Goal: Information Seeking & Learning: Learn about a topic

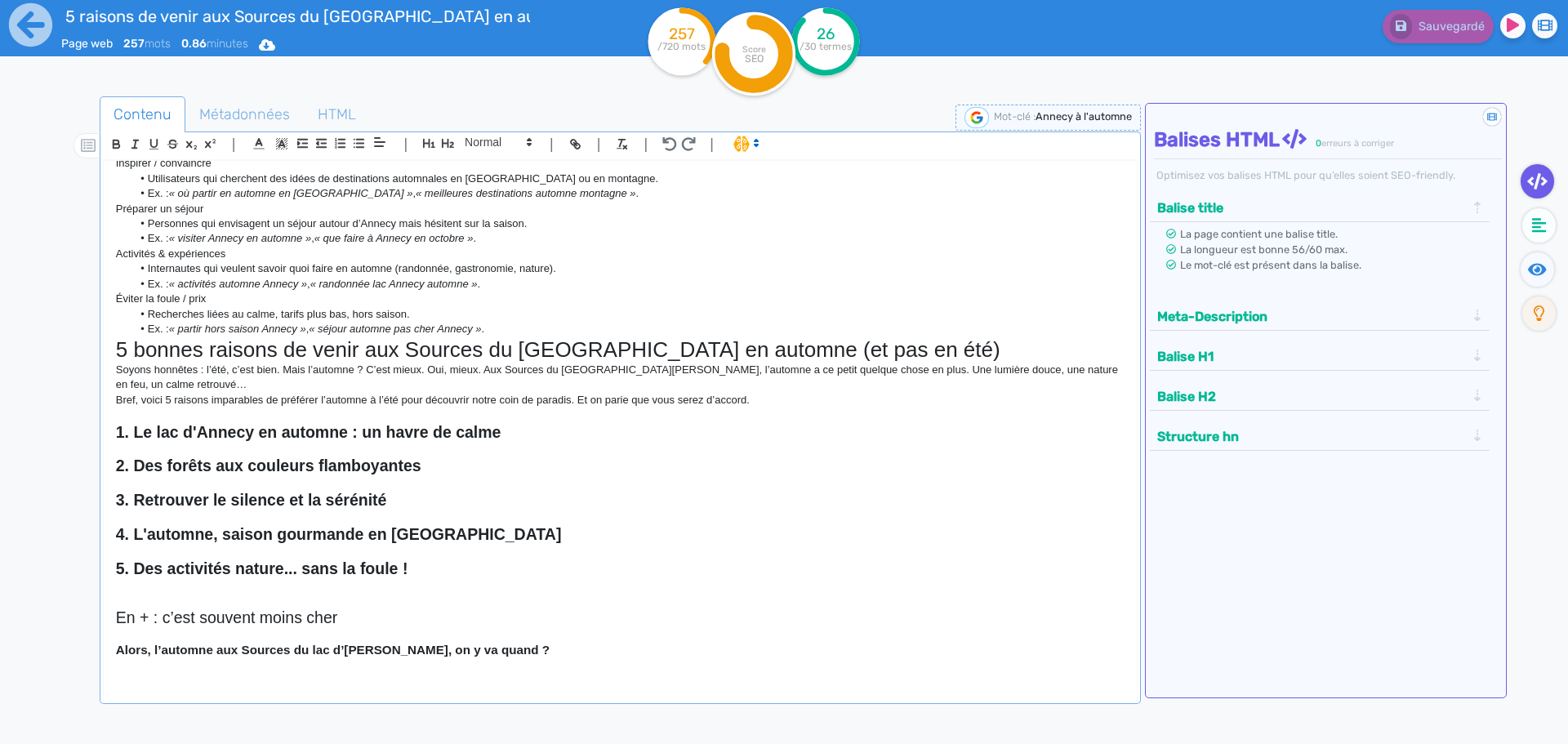
scroll to position [45, 0]
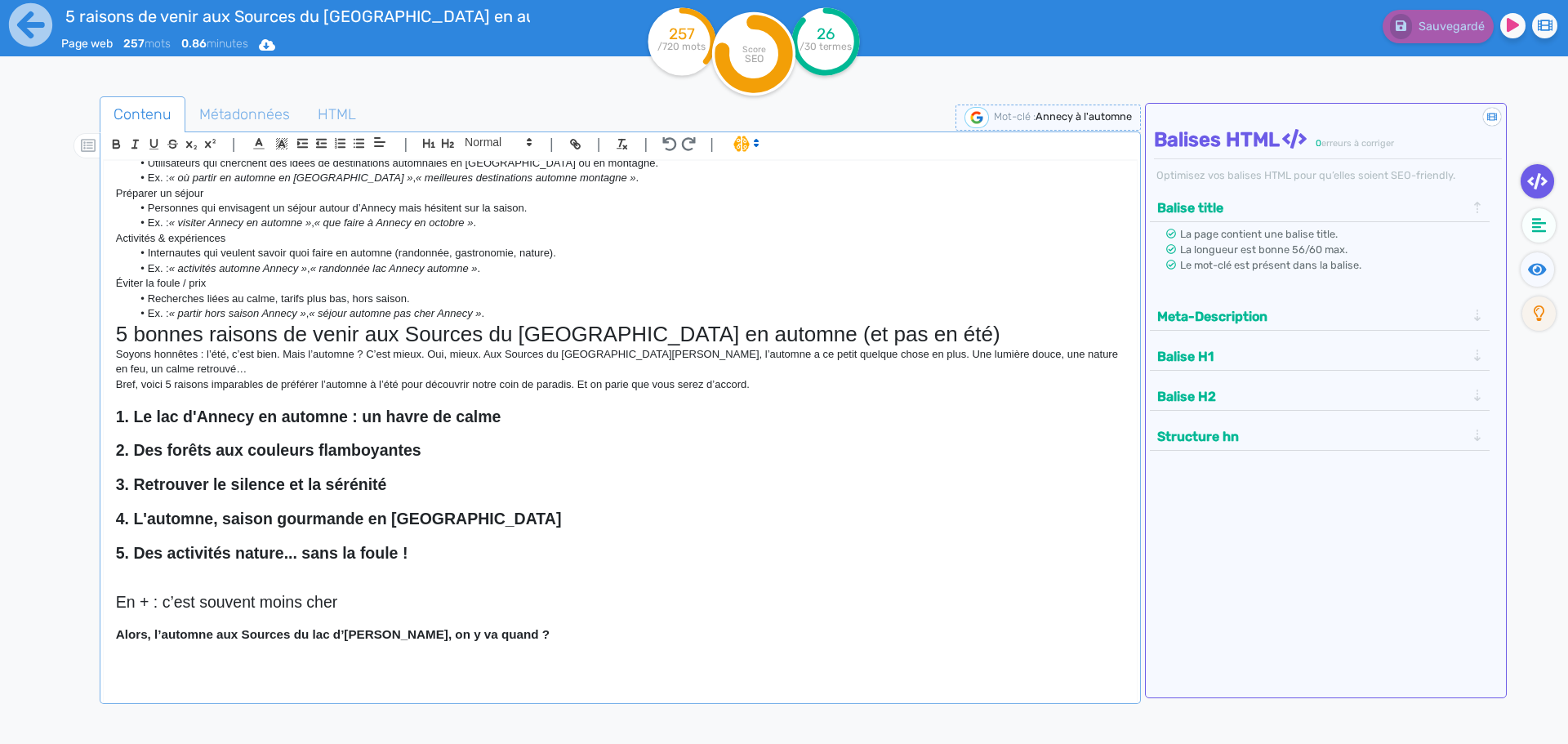
click at [418, 477] on h2 "3. Retrouver le silence et la sérénité" at bounding box center [620, 484] width 1008 height 19
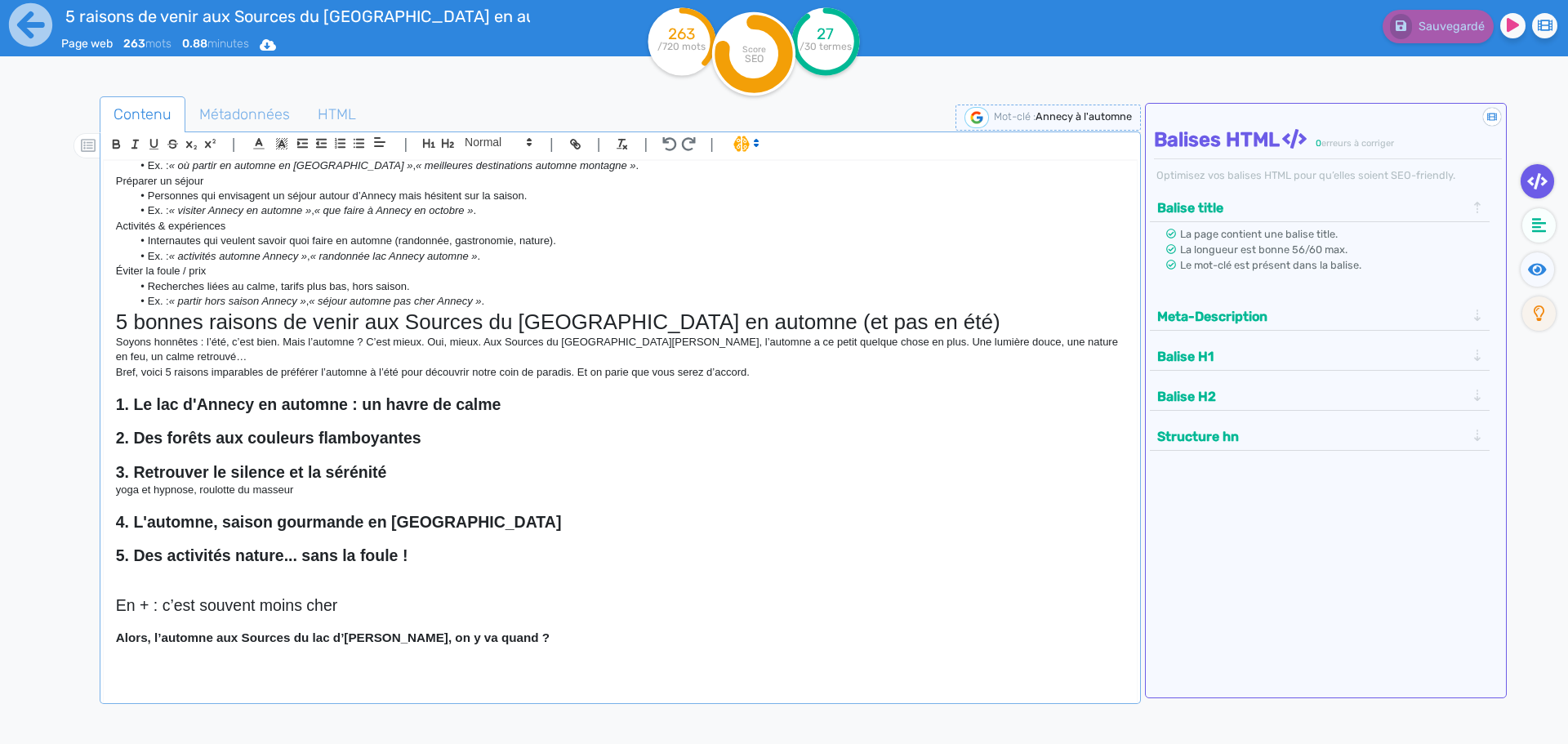
scroll to position [61, 0]
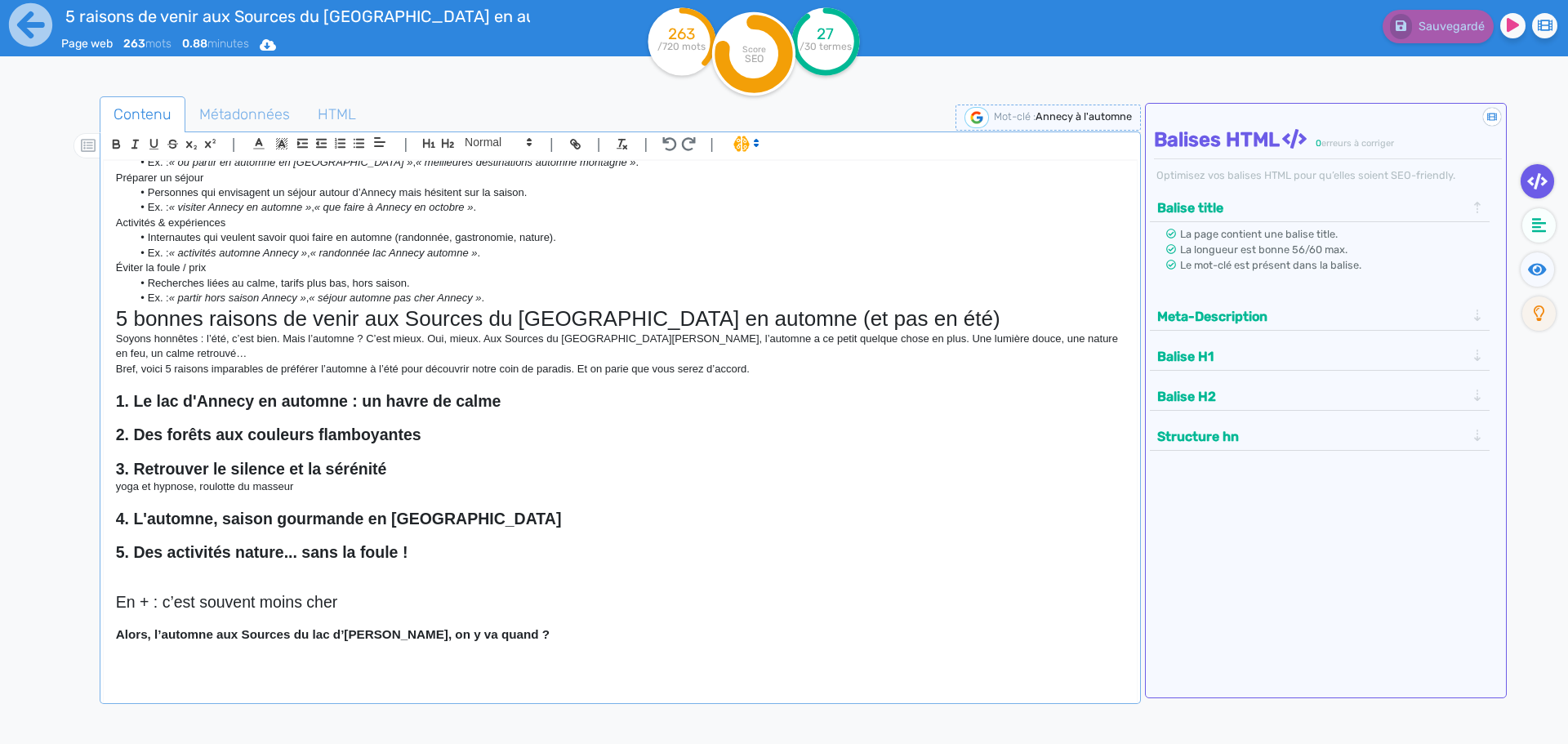
click at [568, 524] on h2 "4. L'automne, saison gourmande en [GEOGRAPHIC_DATA]" at bounding box center [620, 518] width 1008 height 19
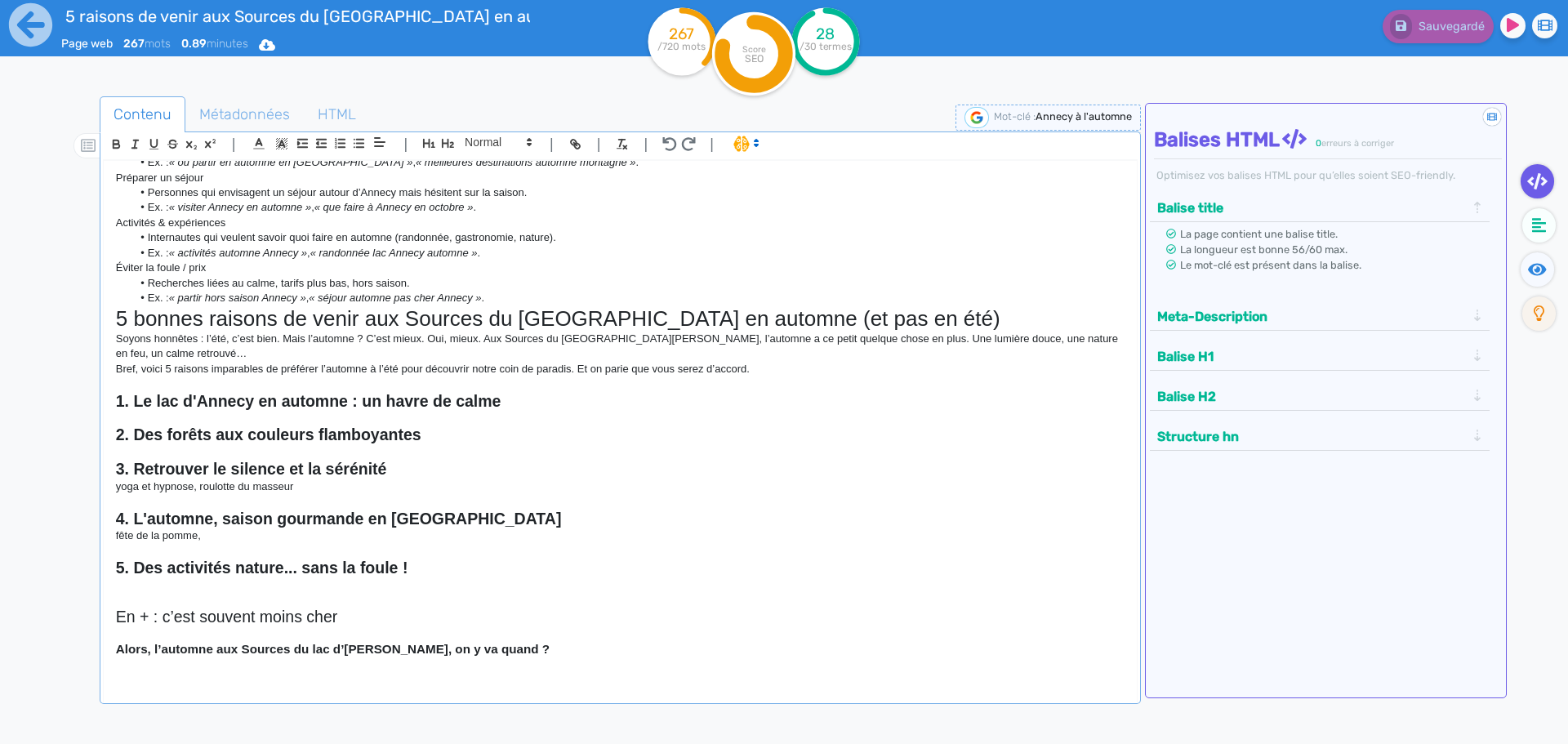
click at [506, 576] on h2 "5. Des activités nature... sans la foule !" at bounding box center [620, 567] width 1008 height 19
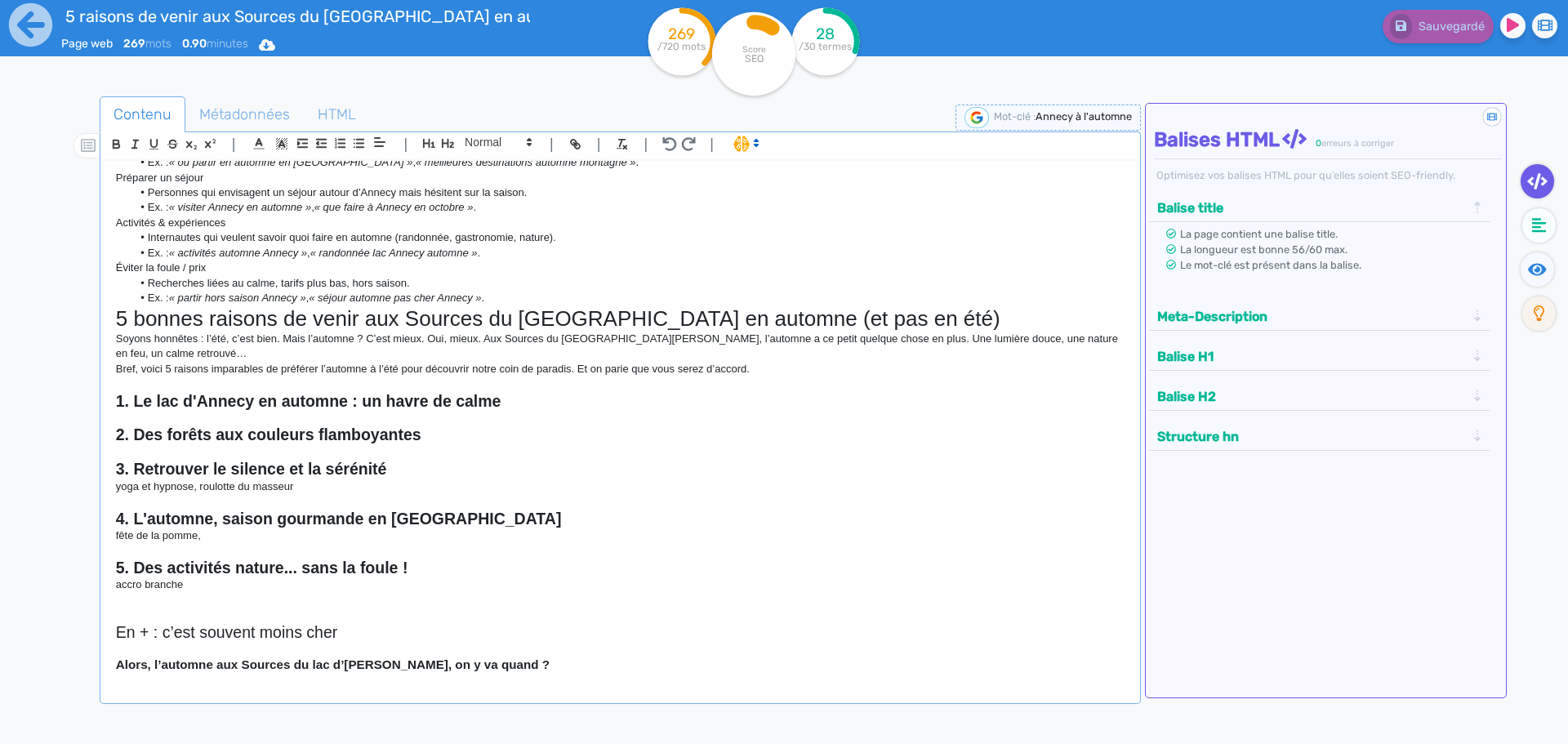
click at [448, 437] on h2 "2. Des forêts aux couleurs flamboyantes" at bounding box center [620, 434] width 1008 height 19
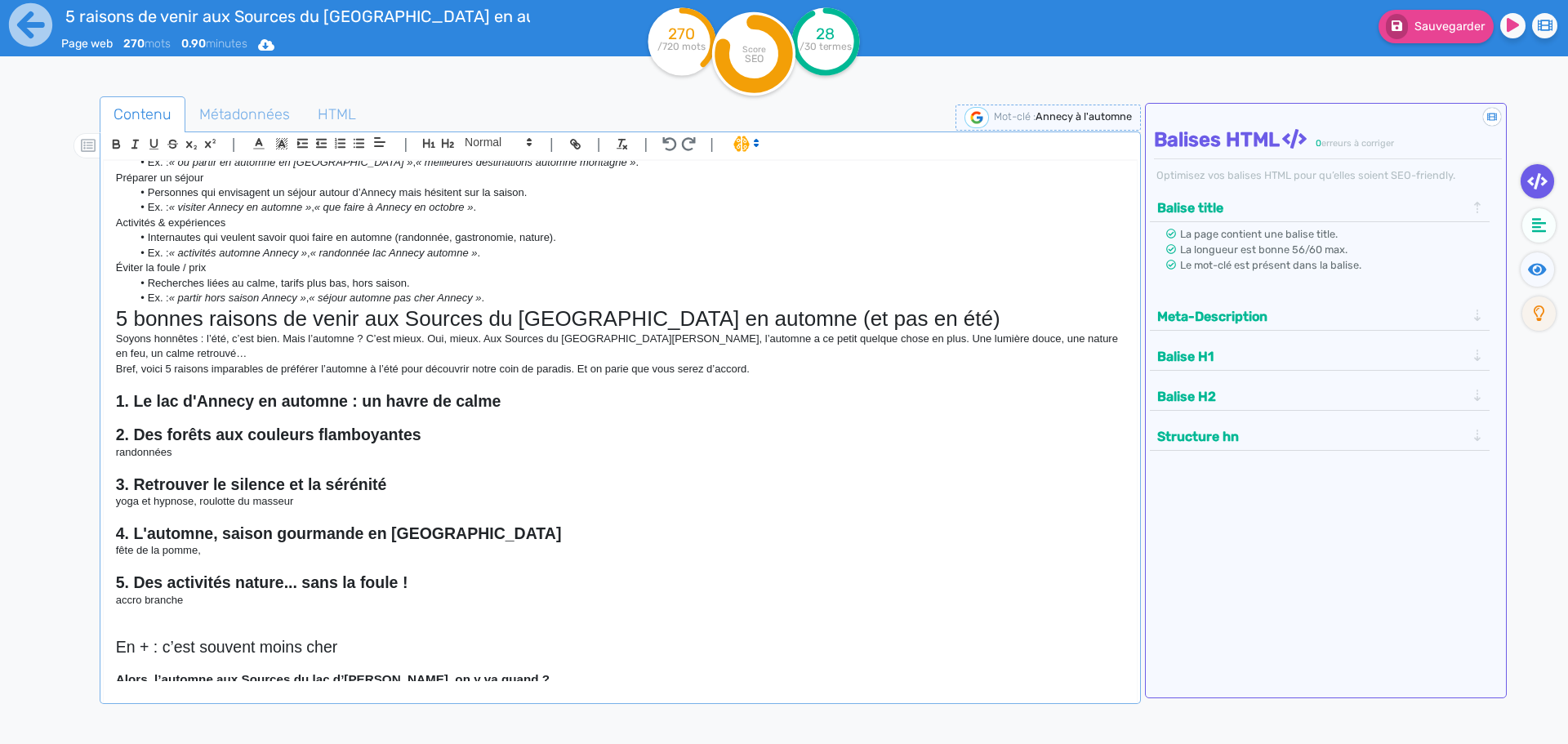
click at [292, 556] on p "fête de la pomme," at bounding box center [620, 549] width 1008 height 15
click at [534, 405] on h2 "1. Le lac d'Annecy en automne : un havre de calme" at bounding box center [620, 401] width 1008 height 19
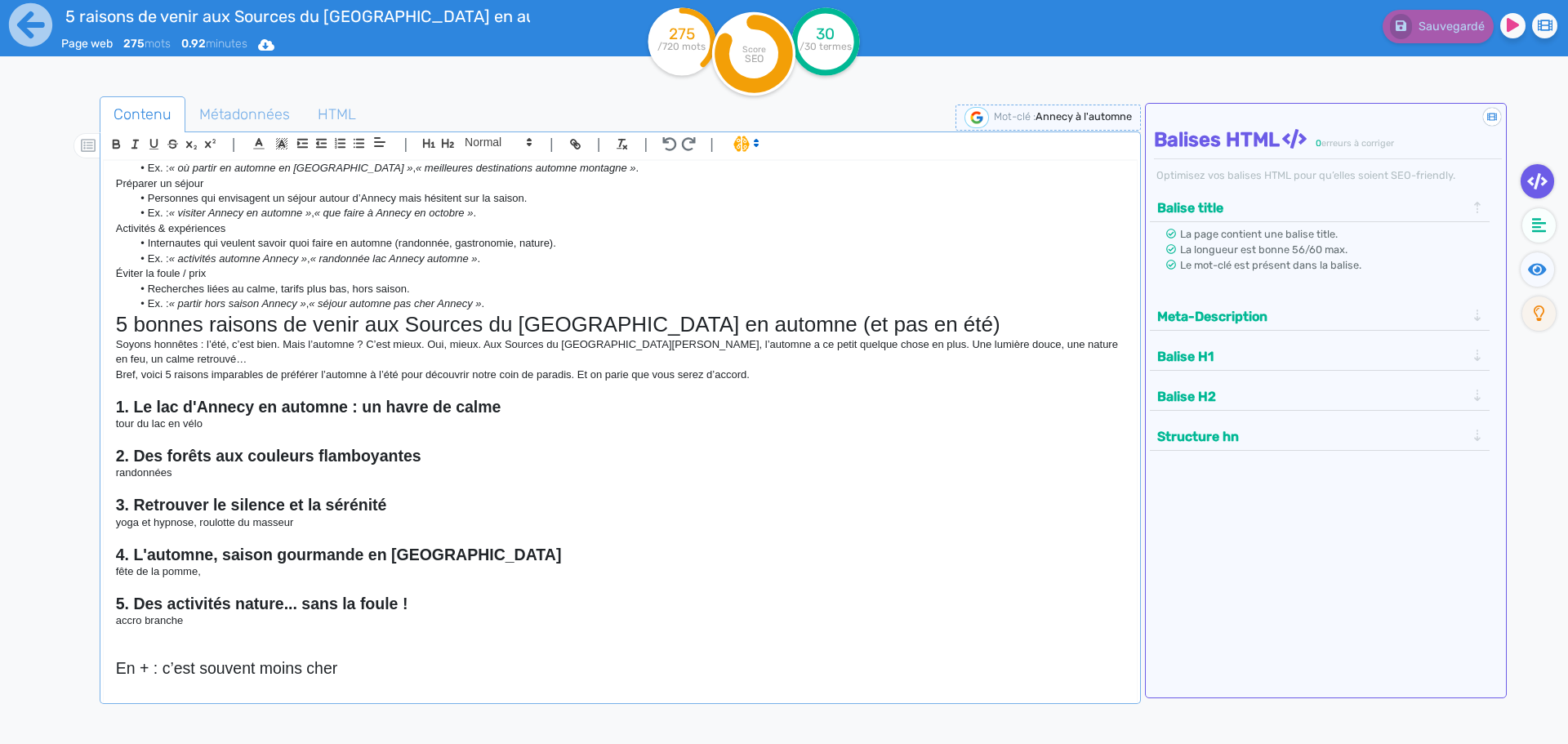
scroll to position [81, 0]
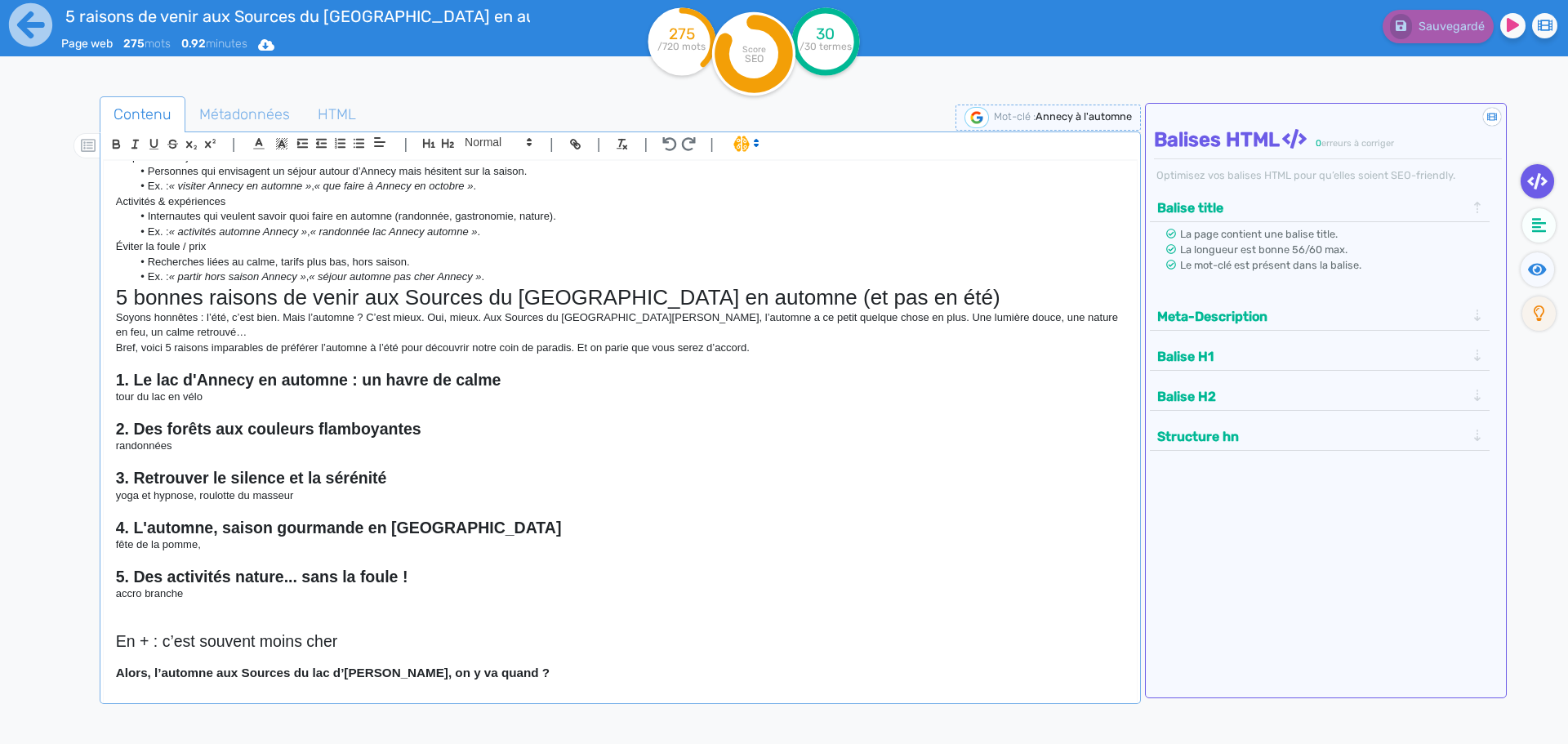
click at [214, 451] on p "randonnées" at bounding box center [620, 445] width 1008 height 15
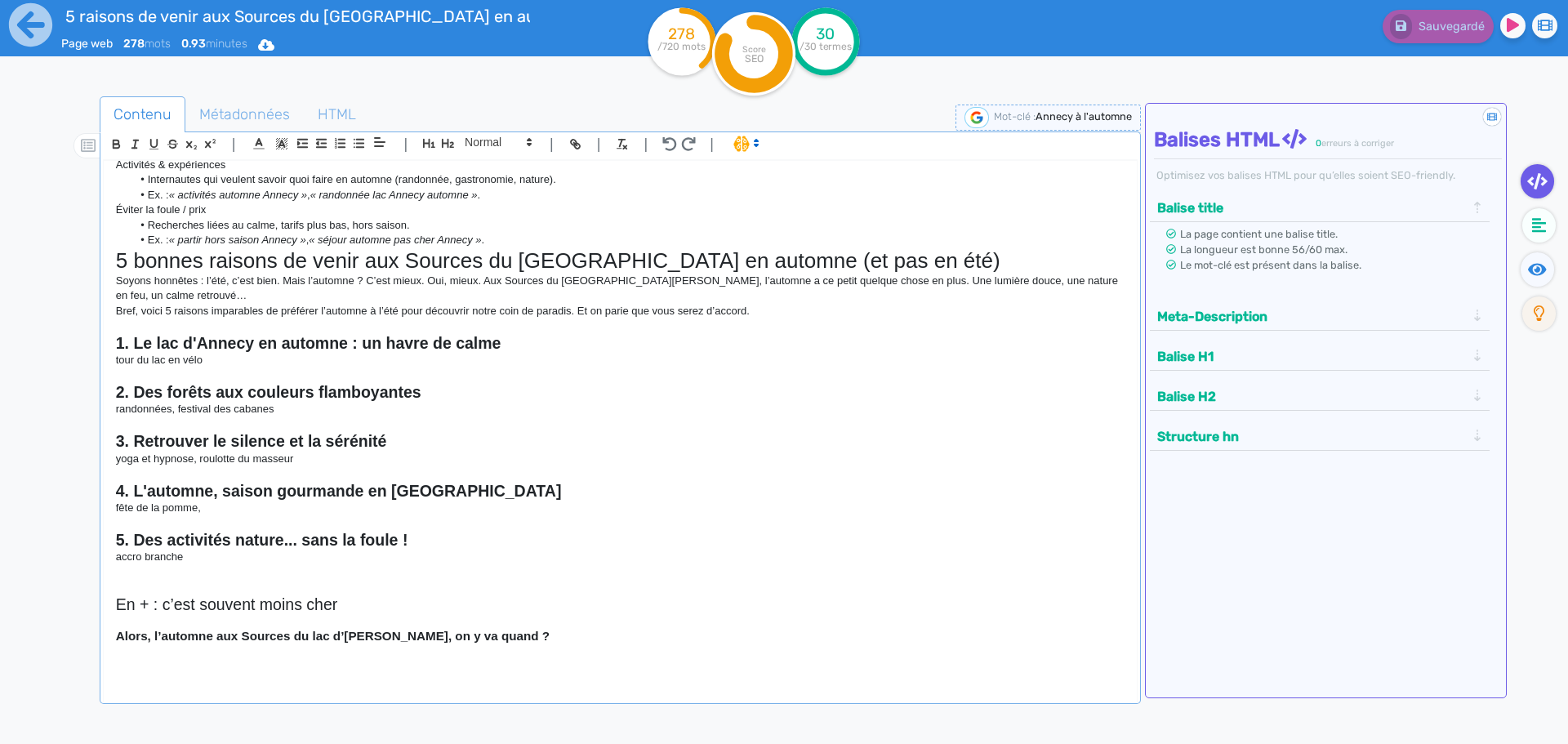
scroll to position [121, 0]
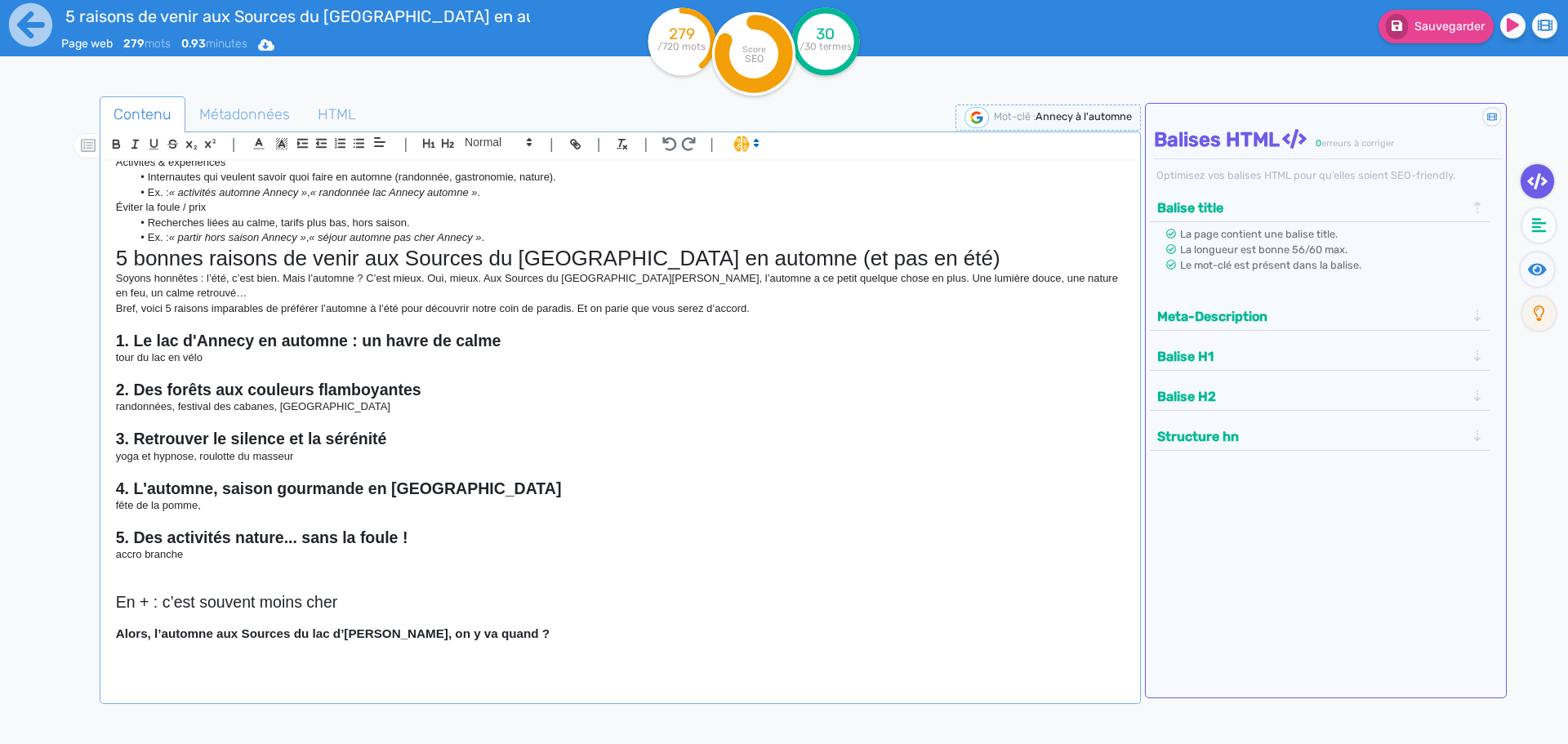
click at [688, 425] on p at bounding box center [620, 421] width 1008 height 15
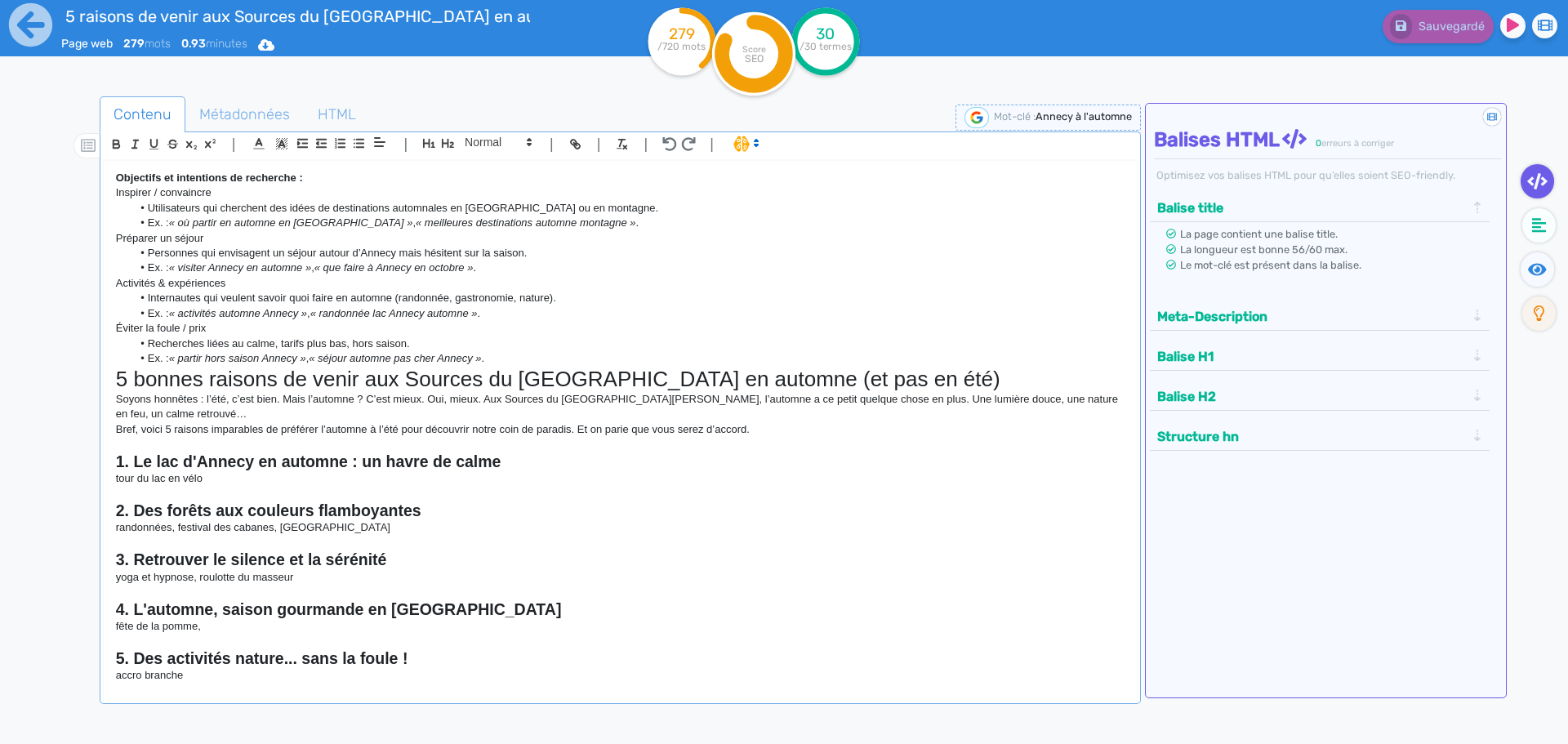
scroll to position [81, 0]
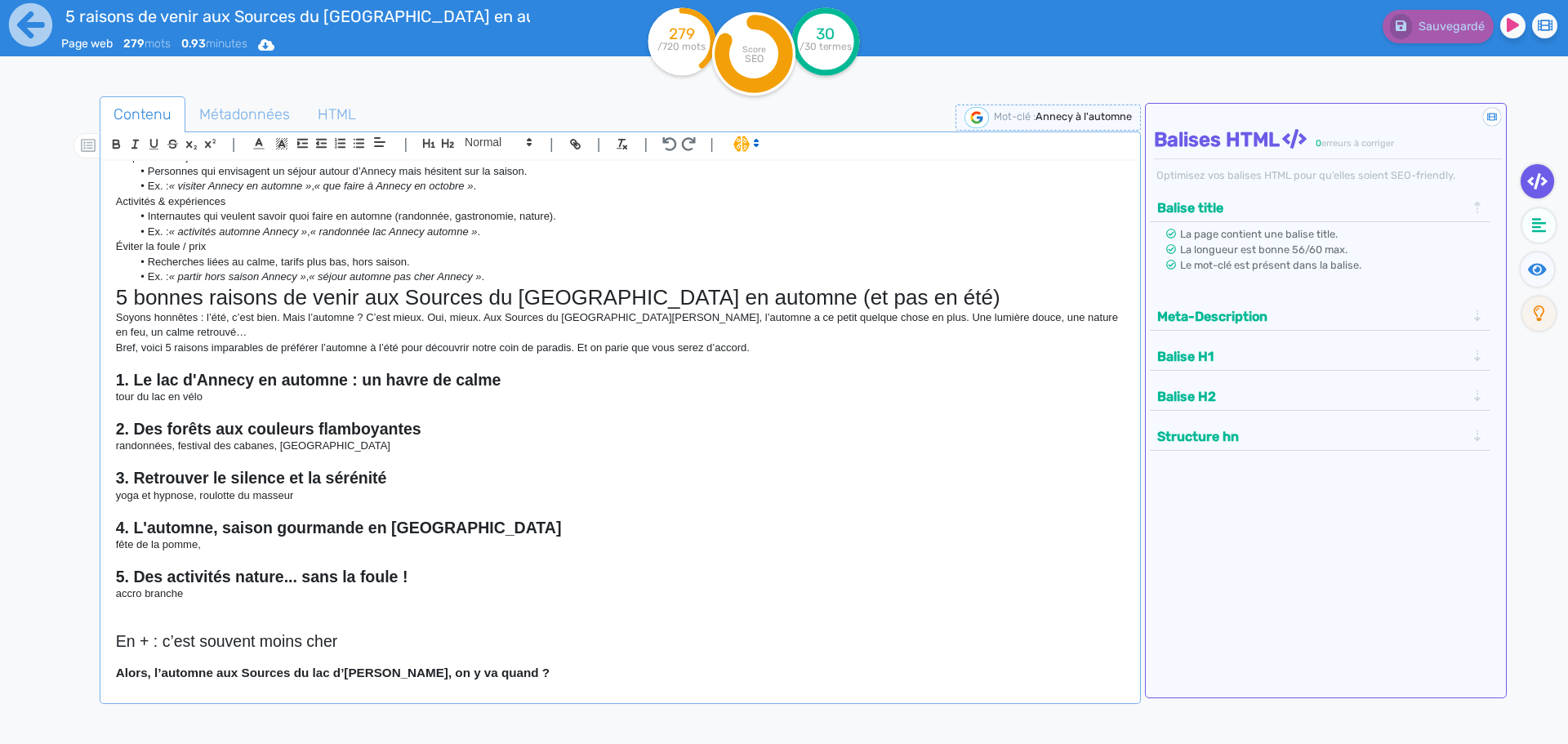
click at [281, 551] on p at bounding box center [620, 558] width 1008 height 15
click at [274, 540] on p "fête de la pomme," at bounding box center [620, 544] width 1008 height 15
click at [299, 542] on p "fête de la pomme, marché de faverges, caves du château et [GEOGRAPHIC_DATA]." at bounding box center [620, 544] width 1008 height 15
click at [540, 536] on h2 "4. L'automne, saison gourmande en [GEOGRAPHIC_DATA]" at bounding box center [620, 527] width 1008 height 19
click at [540, 544] on p "fête de la pomme, marché de faverges et doussard, caves du château et [GEOGRAPH…" at bounding box center [620, 544] width 1008 height 15
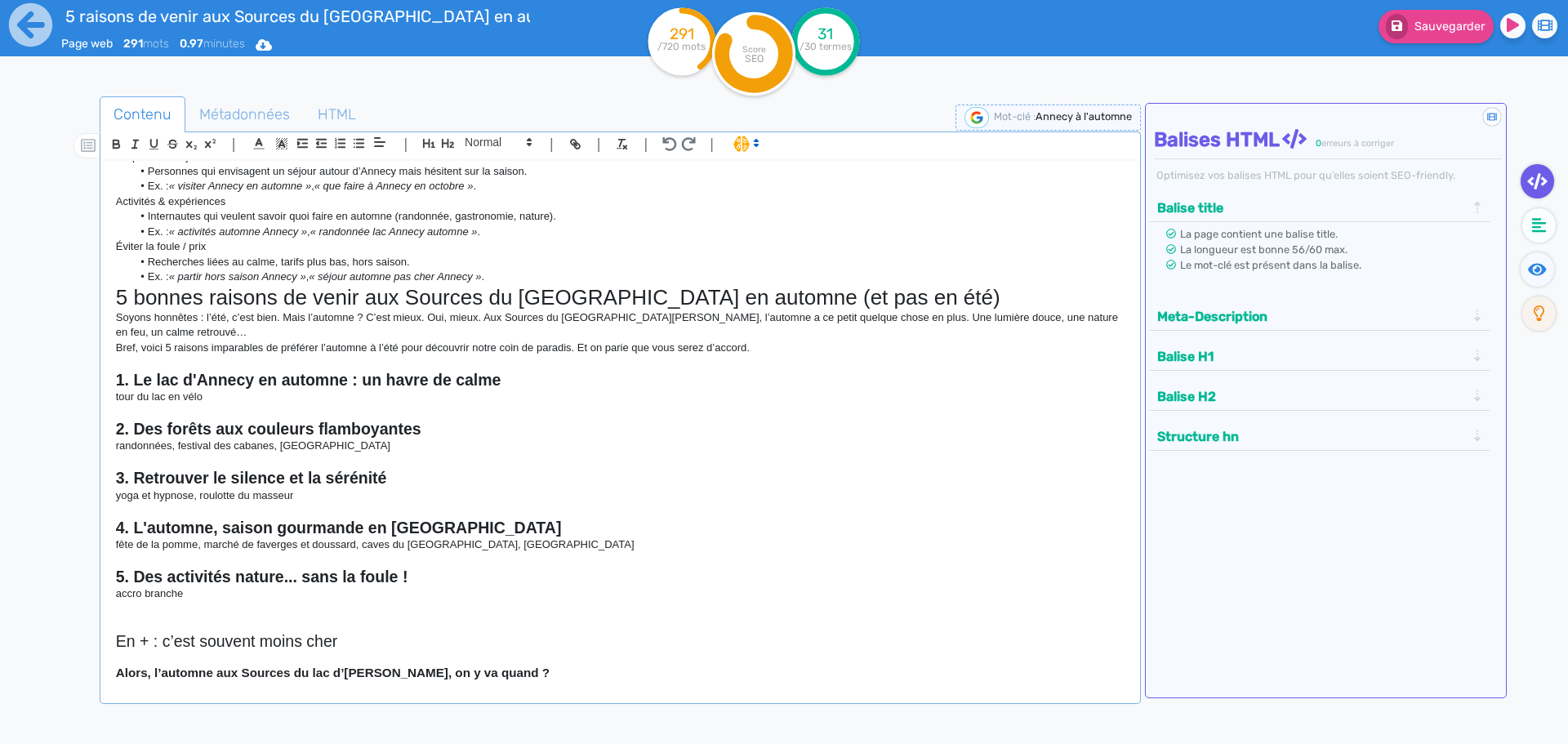
click at [328, 593] on p "accro branche" at bounding box center [620, 592] width 1008 height 15
click at [232, 398] on p "tour du lac en vélo" at bounding box center [620, 396] width 1008 height 15
drag, startPoint x: 501, startPoint y: 541, endPoint x: 362, endPoint y: 546, distance: 139.1
click at [362, 546] on p "fête de la pomme, marché de faverges et doussard, caves du [GEOGRAPHIC_DATA], […" at bounding box center [620, 544] width 1008 height 15
drag, startPoint x: 425, startPoint y: 544, endPoint x: 389, endPoint y: 546, distance: 36.1
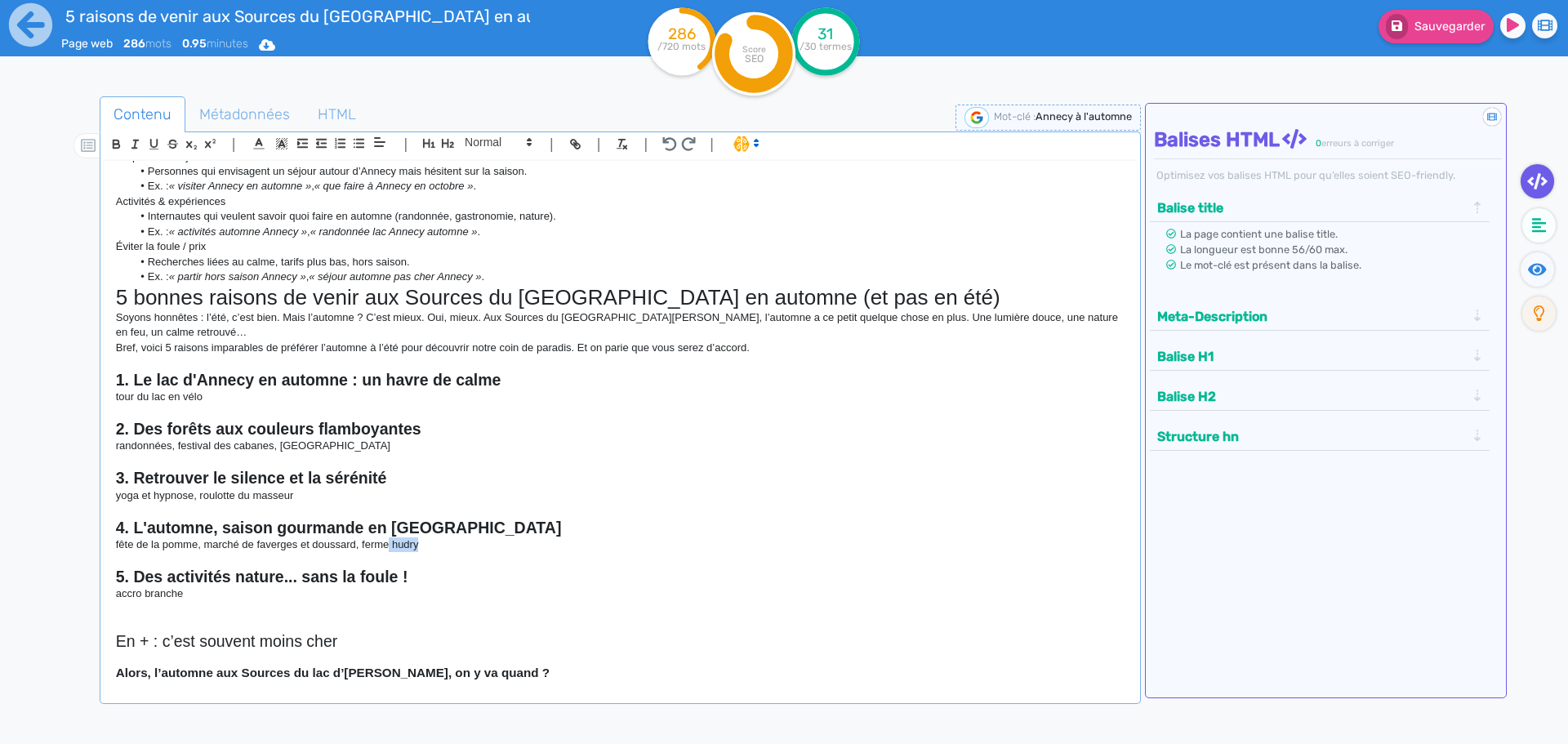
click at [389, 546] on p "fête de la pomme, marché de faverges et doussard, ferme hudry" at bounding box center [620, 544] width 1008 height 15
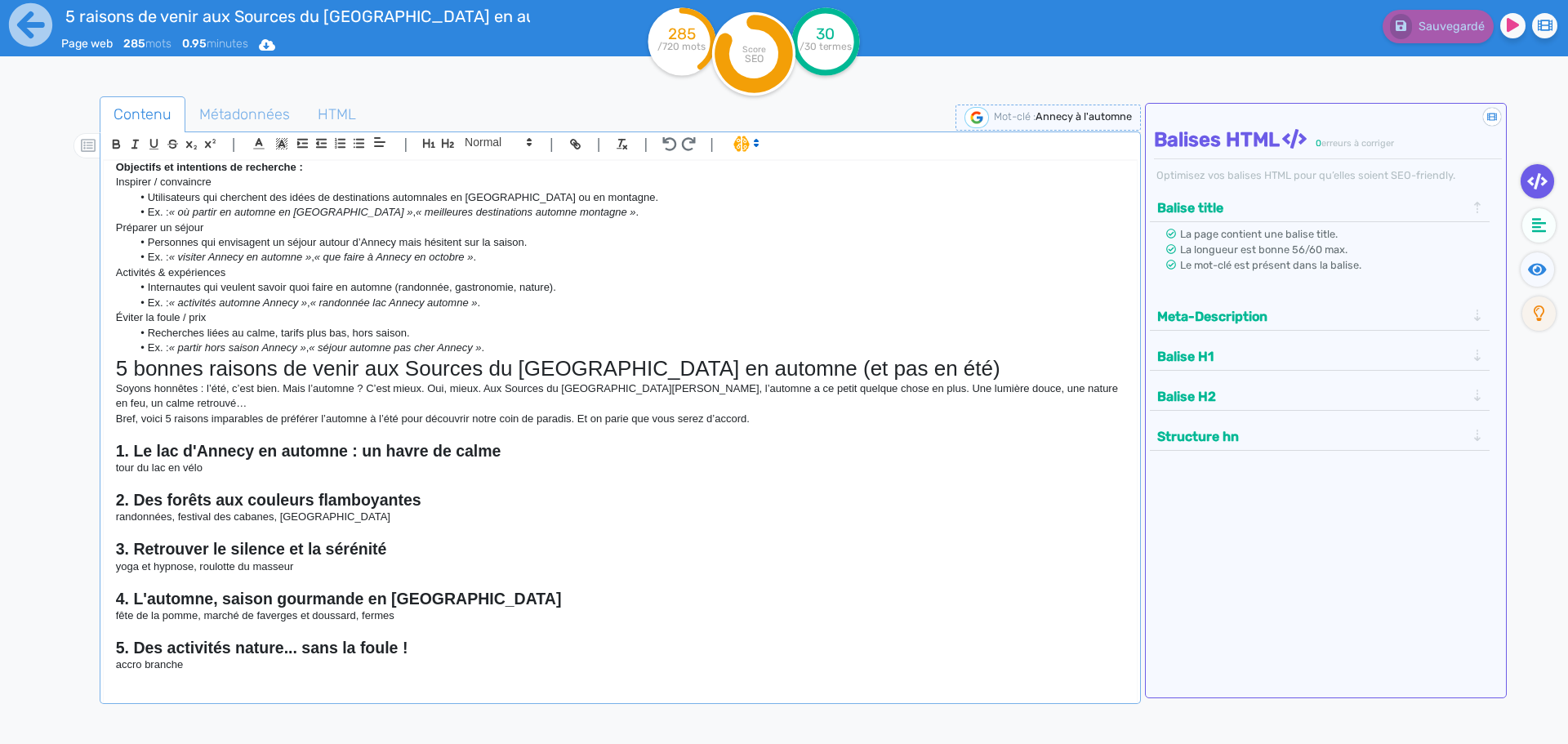
scroll to position [0, 0]
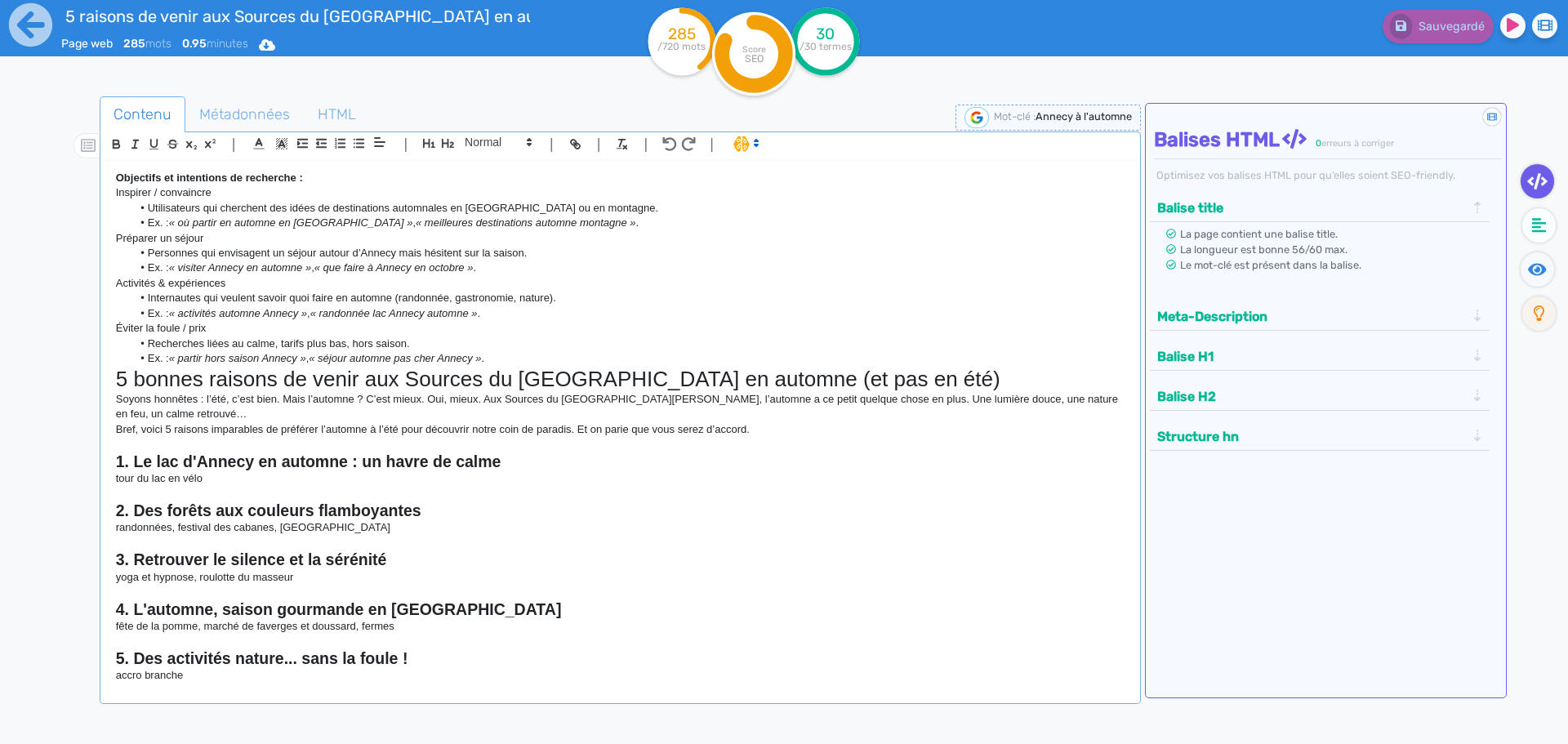
click at [114, 474] on div "Objectifs et intentions de recherche : Inspirer / convaincre Utilisateurs qui c…" at bounding box center [620, 420] width 1033 height 521
drag, startPoint x: 566, startPoint y: 477, endPoint x: 536, endPoint y: 474, distance: 30.1
click at [536, 474] on p "A l'automne, le lac d'Annecy retrouve toute sa quiétude. Loin de l'effervescenc…" at bounding box center [620, 478] width 1008 height 15
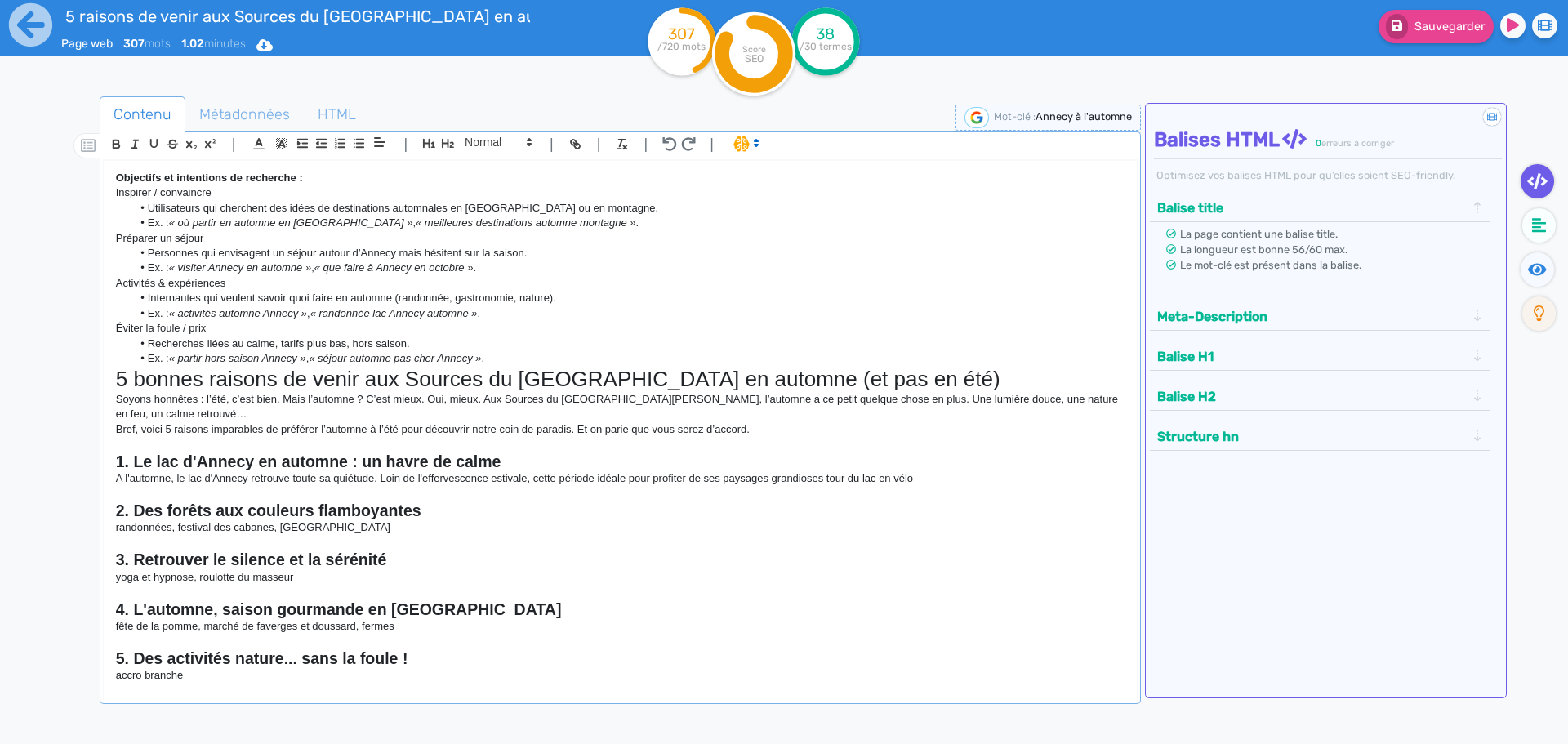
click at [596, 481] on p "A l'automne, le lac d'Annecy retrouve toute sa quiétude. Loin de l'effervescenc…" at bounding box center [620, 478] width 1008 height 15
click at [928, 482] on p "A l'automne, le lac d'Annecy retrouve toute sa quiétude. Loin de l'effervescenc…" at bounding box center [620, 478] width 1008 height 15
click at [843, 475] on p "A l'automne, le lac d'Annecy retrouve toute sa quiétude. Loin de l'effervescenc…" at bounding box center [620, 478] width 1008 height 15
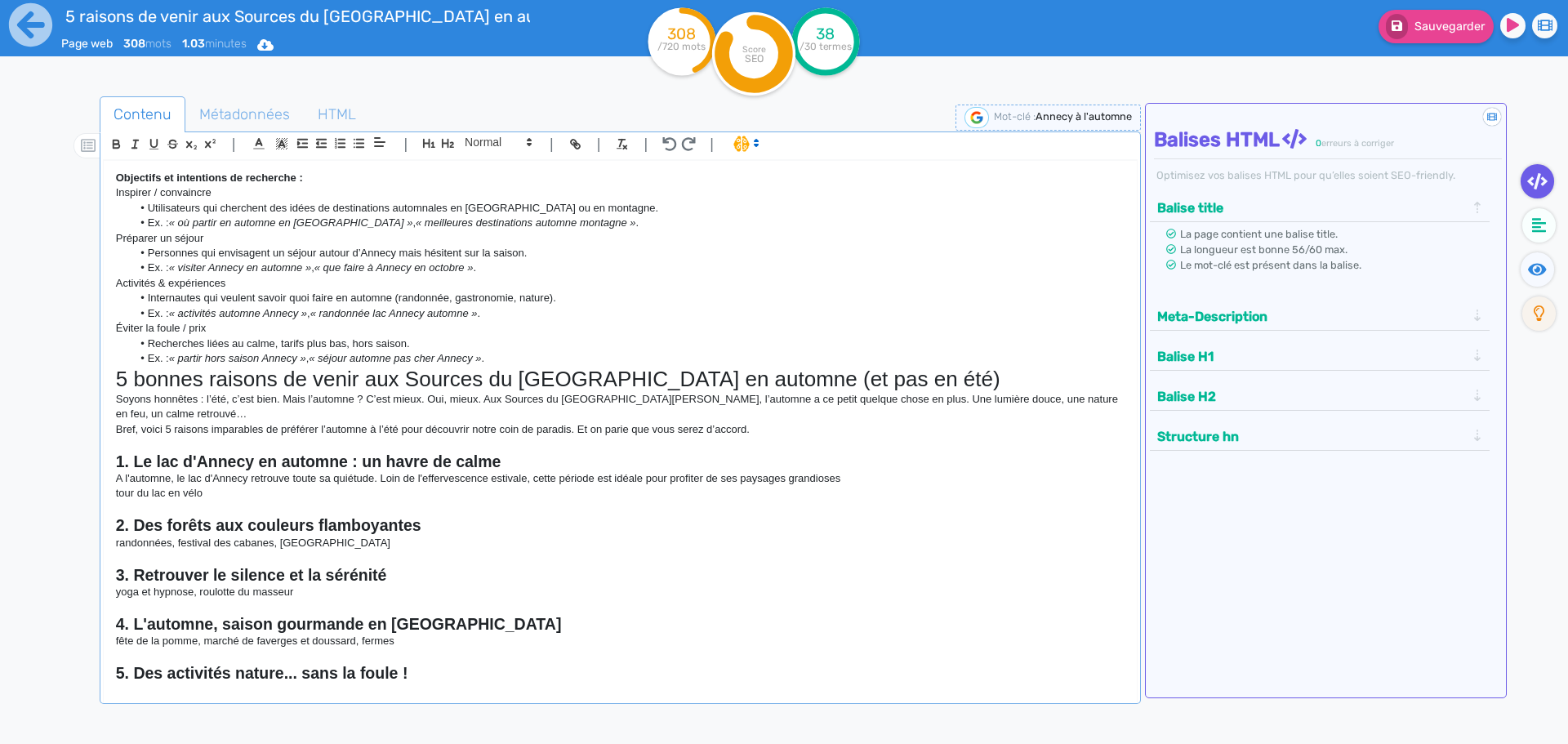
click at [844, 478] on p "A l'automne, le lac d'Annecy retrouve toute sa quiétude. Loin de l'effervescenc…" at bounding box center [620, 478] width 1008 height 15
click at [396, 501] on p "tour du lac en vélo" at bounding box center [620, 493] width 1008 height 15
click at [862, 477] on p "A l'automne, le lac d'Annecy retrouve toute sa quiétude. Loin de l'effervescenc…" at bounding box center [620, 478] width 1008 height 15
click at [901, 479] on p "A l'automne, le lac d'Annecy retrouve toute sa quiétude. Loin de l'effervescenc…" at bounding box center [620, 478] width 1008 height 15
click at [962, 485] on p "A l'automne, le lac d'Annecy retrouve toute sa quiétude. Loin de l'effervescenc…" at bounding box center [620, 478] width 1008 height 15
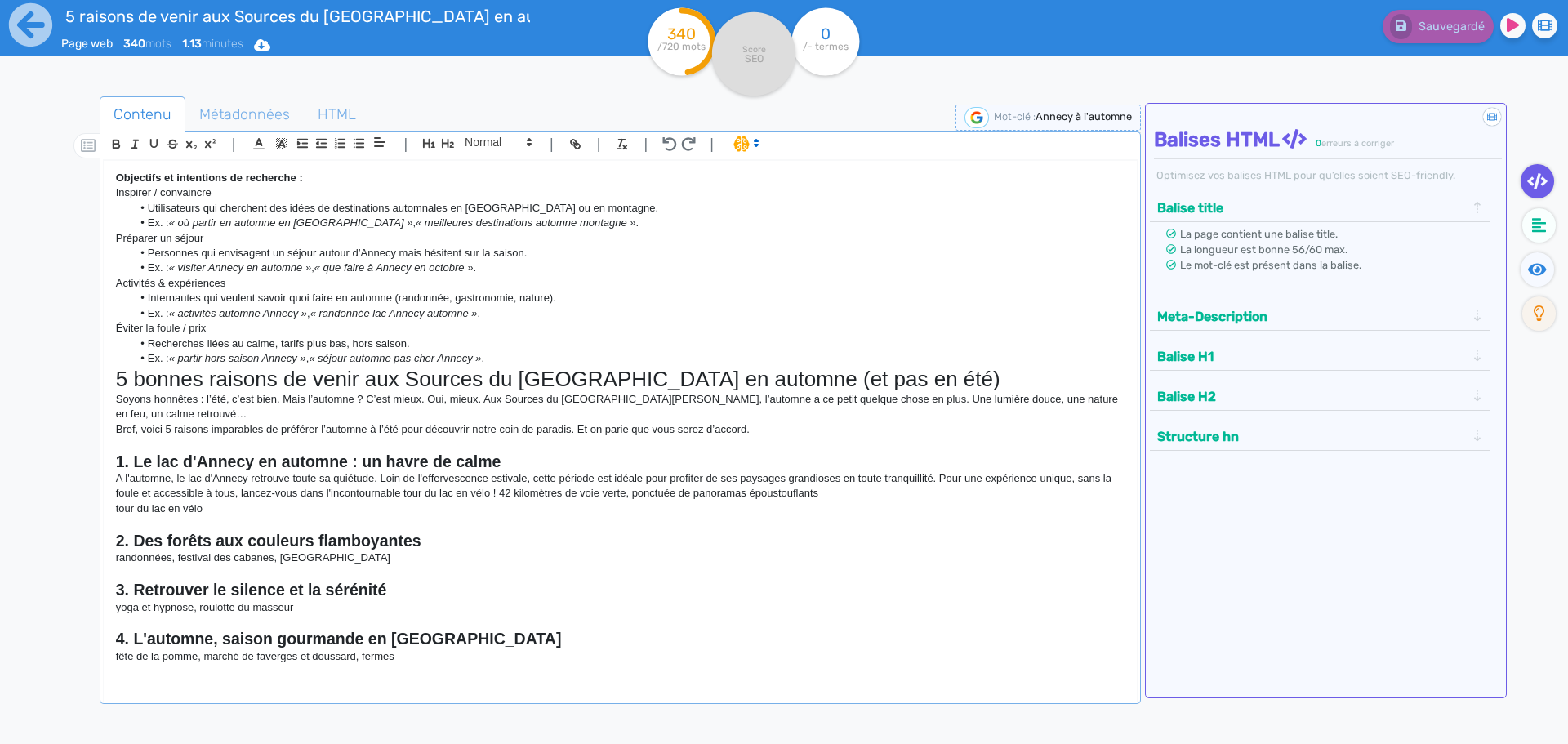
drag, startPoint x: 675, startPoint y: 494, endPoint x: 685, endPoint y: 494, distance: 10.0
click at [682, 494] on p "A l'automne, le lac d'Annecy retrouve toute sa quiétude. Loin de l'effervescenc…" at bounding box center [620, 486] width 1008 height 30
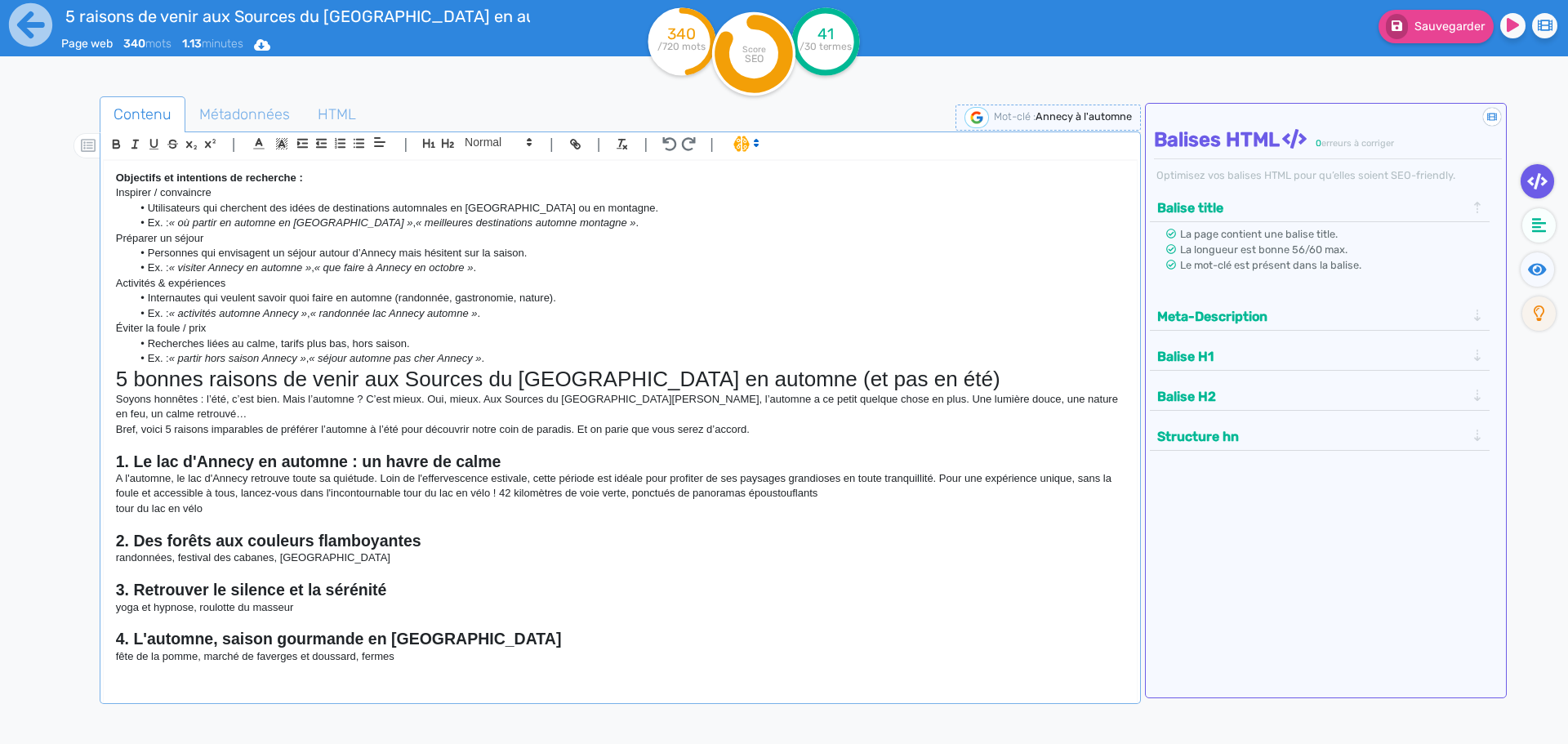
click at [828, 492] on p "A l'automne, le lac d'Annecy retrouve toute sa quiétude. Loin de l'effervescenc…" at bounding box center [620, 486] width 1008 height 30
click at [822, 495] on p "A l'automne, le lac d'Annecy retrouve toute sa quiétude. Loin de l'effervescenc…" at bounding box center [620, 486] width 1008 height 30
drag, startPoint x: 954, startPoint y: 489, endPoint x: 843, endPoint y: 496, distance: 111.2
click at [843, 496] on p "A l'automne, le lac d'Annecy retrouve toute sa quiétude. Loin de l'effervescenc…" at bounding box center [620, 486] width 1008 height 30
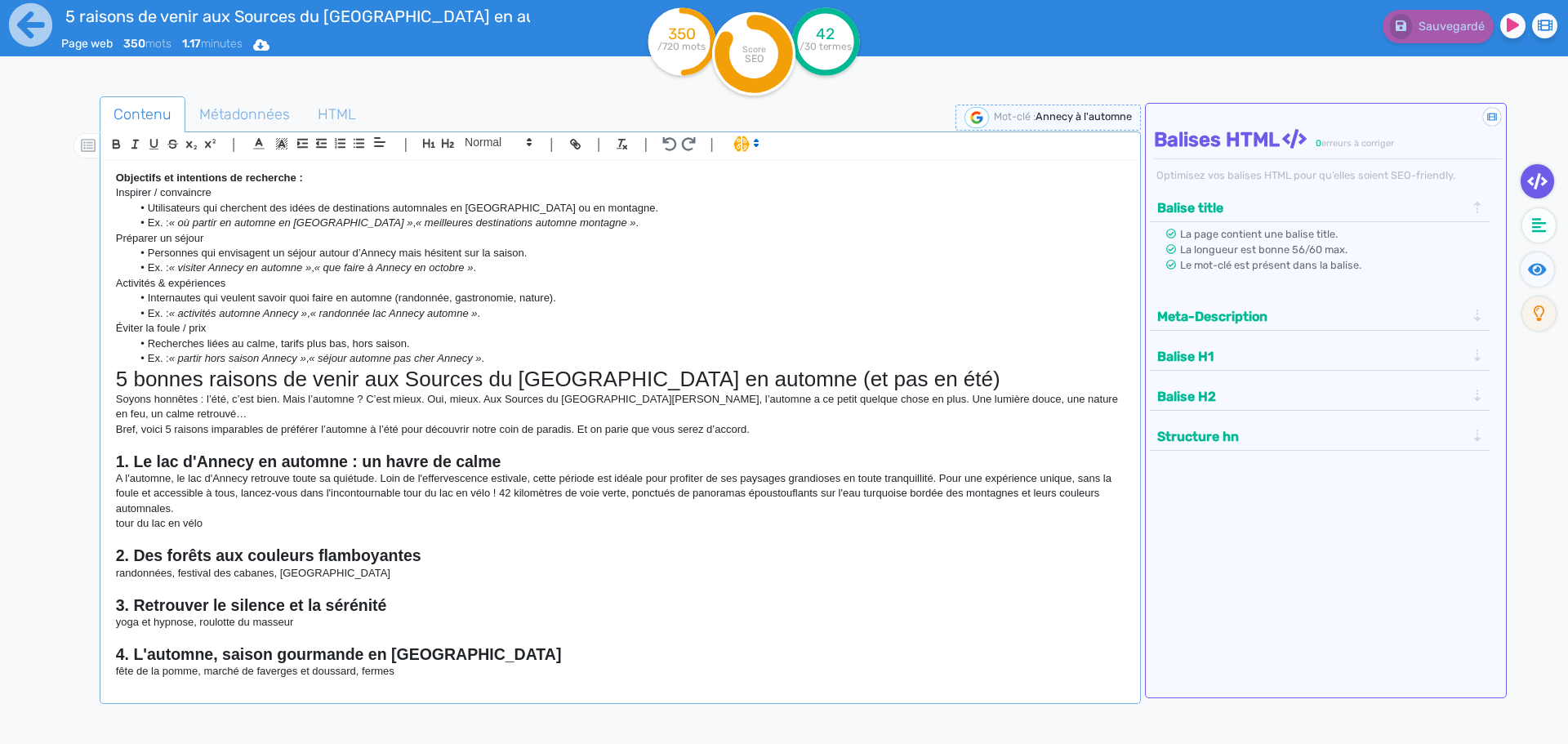
click at [1055, 493] on p "A l'automne, le lac d'Annecy retrouve toute sa quiétude. Loin de l'effervescenc…" at bounding box center [620, 494] width 1008 height 45
drag, startPoint x: 311, startPoint y: 526, endPoint x: 116, endPoint y: 527, distance: 195.0
click at [116, 527] on p "tour du lac en vélo" at bounding box center [620, 523] width 1008 height 15
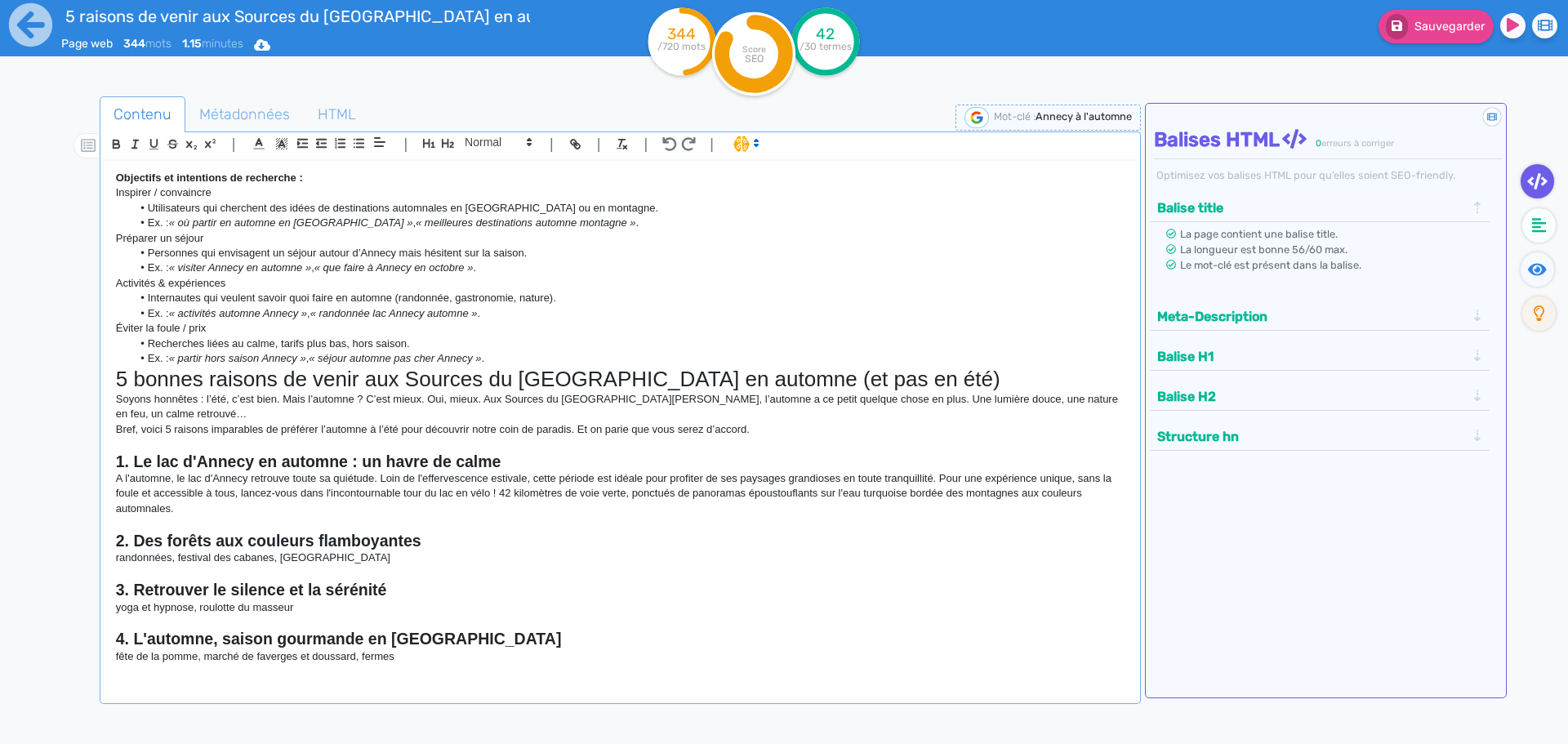
click at [566, 556] on p "randonnées, festival des cabanes, [GEOGRAPHIC_DATA]" at bounding box center [620, 557] width 1008 height 15
click at [262, 519] on p at bounding box center [620, 523] width 1008 height 15
click at [431, 542] on h2 "2. Des forêts aux couleurs flamboyantes" at bounding box center [620, 540] width 1008 height 19
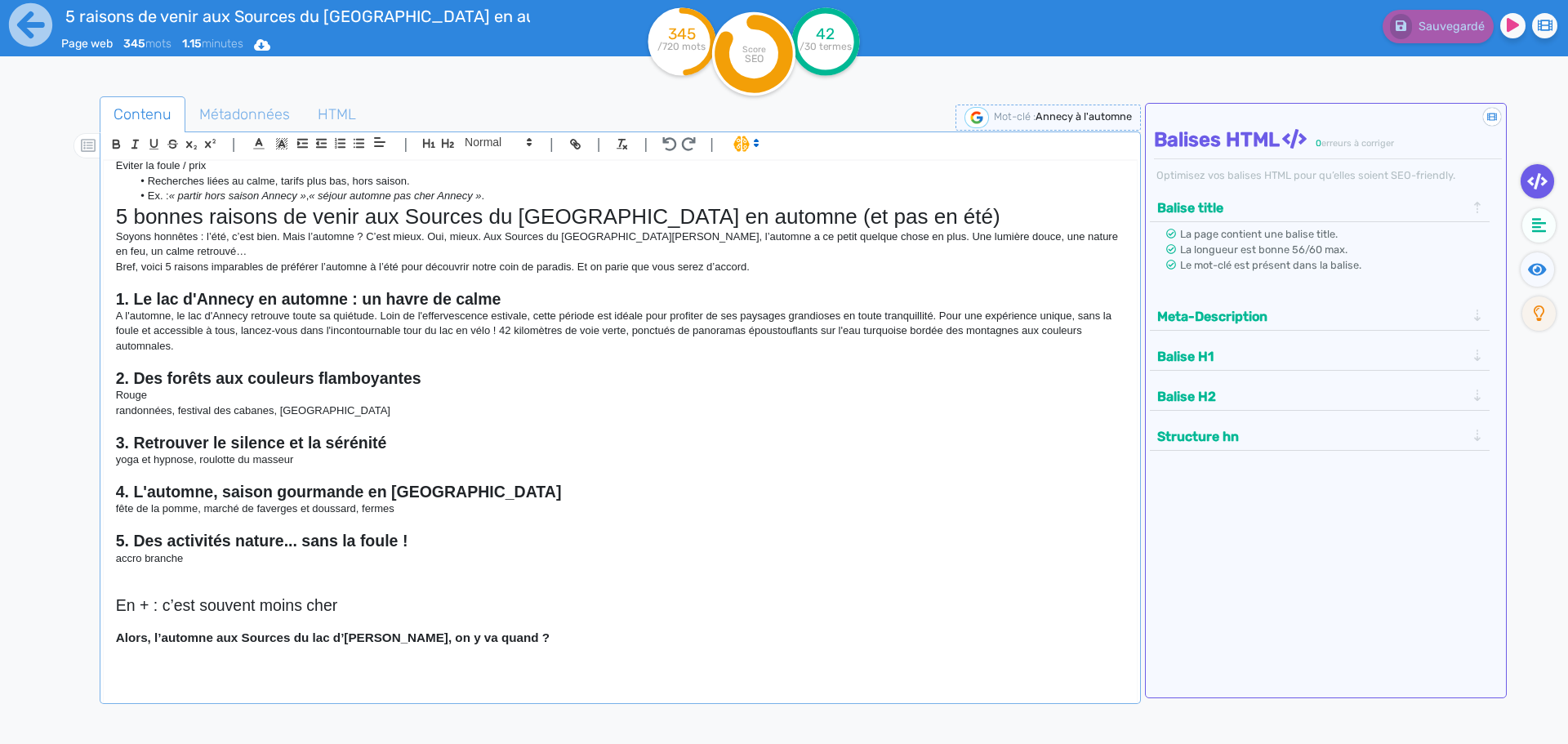
scroll to position [163, 0]
click at [373, 447] on strong "3. Retrouver le silence et la sérénité" at bounding box center [251, 441] width 271 height 18
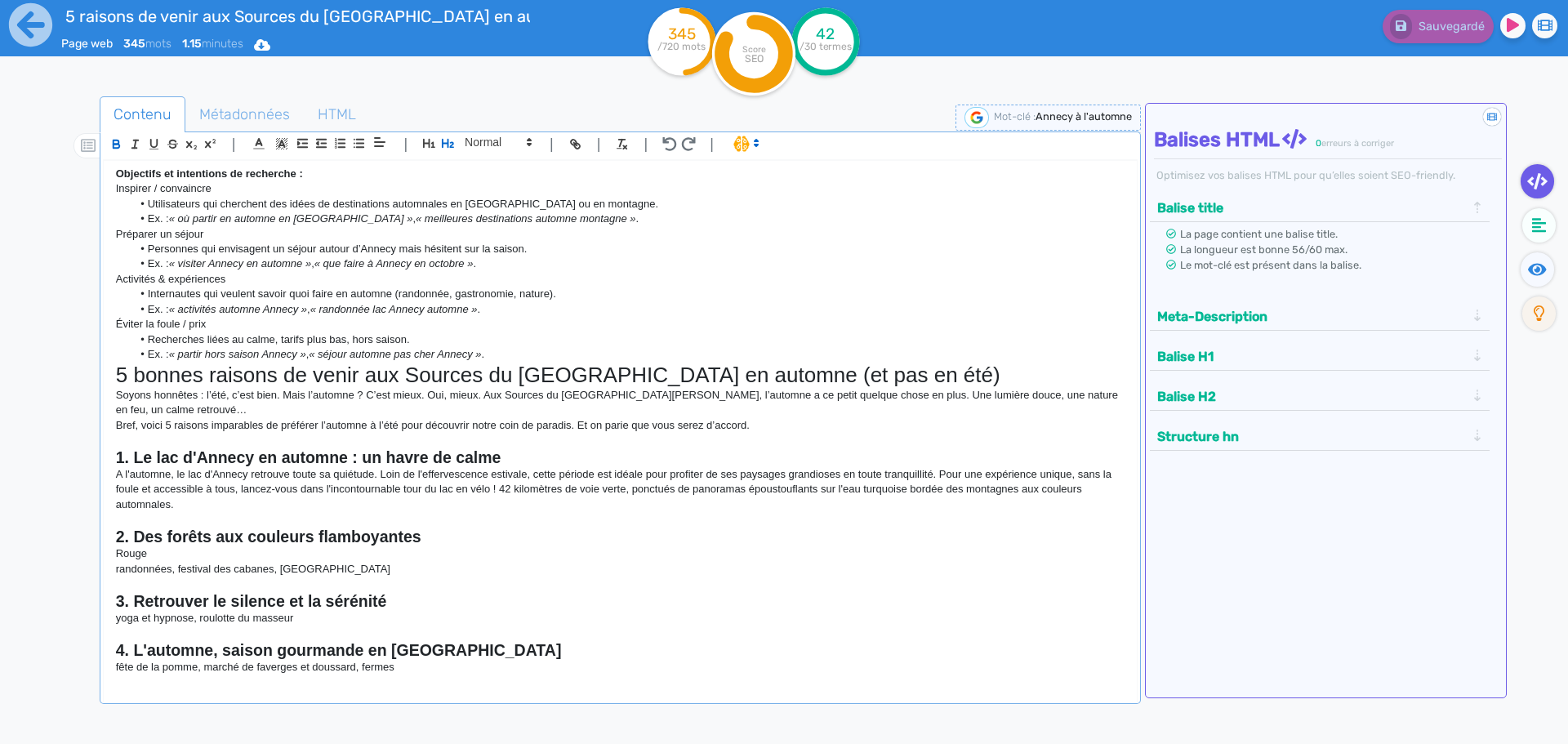
scroll to position [0, 0]
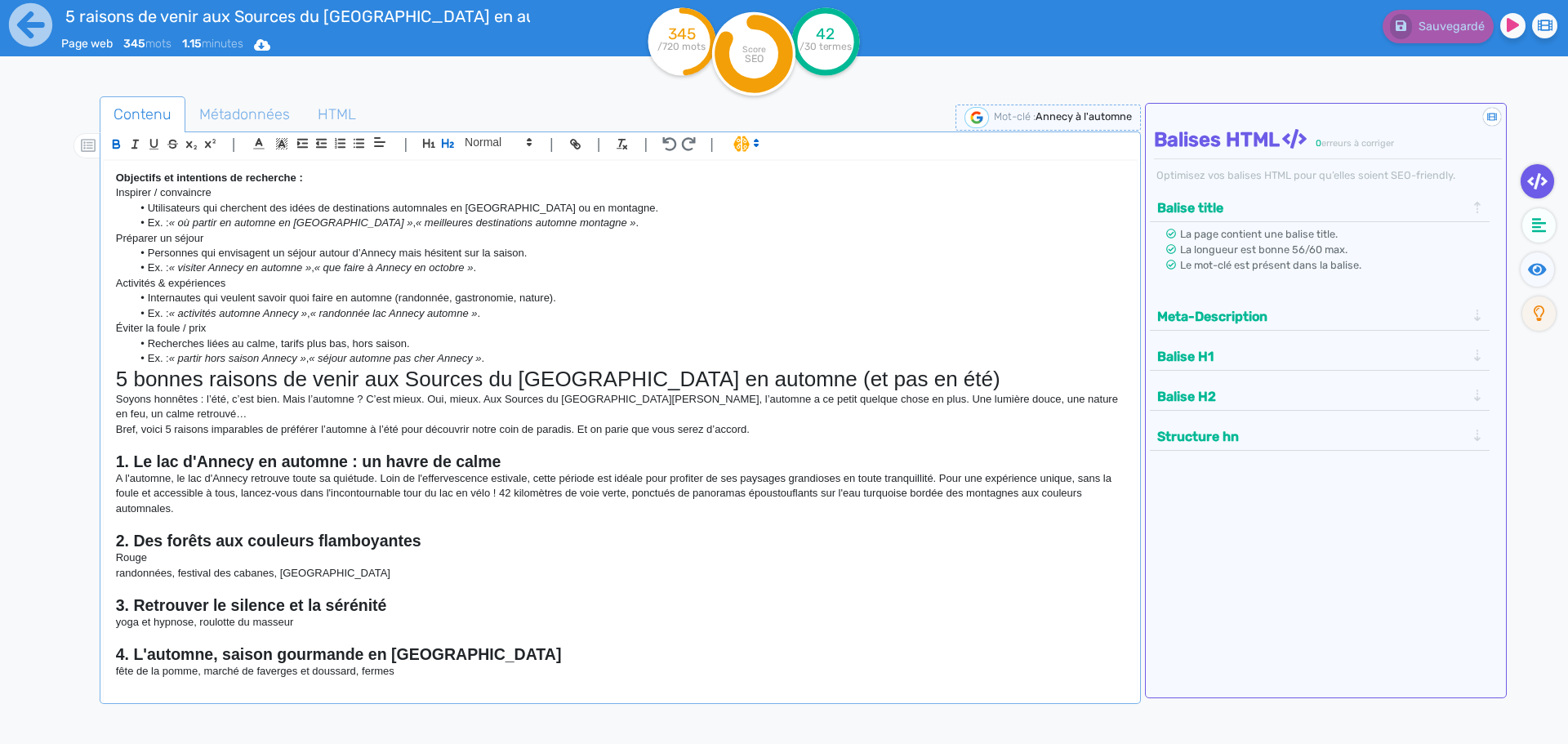
click at [151, 560] on p "Rouge" at bounding box center [620, 557] width 1008 height 15
drag, startPoint x: 165, startPoint y: 555, endPoint x: 113, endPoint y: 558, distance: 52.1
click at [113, 558] on div "Objectifs et intentions de recherche : Inspirer / convaincre Utilisateurs qui c…" at bounding box center [620, 420] width 1033 height 521
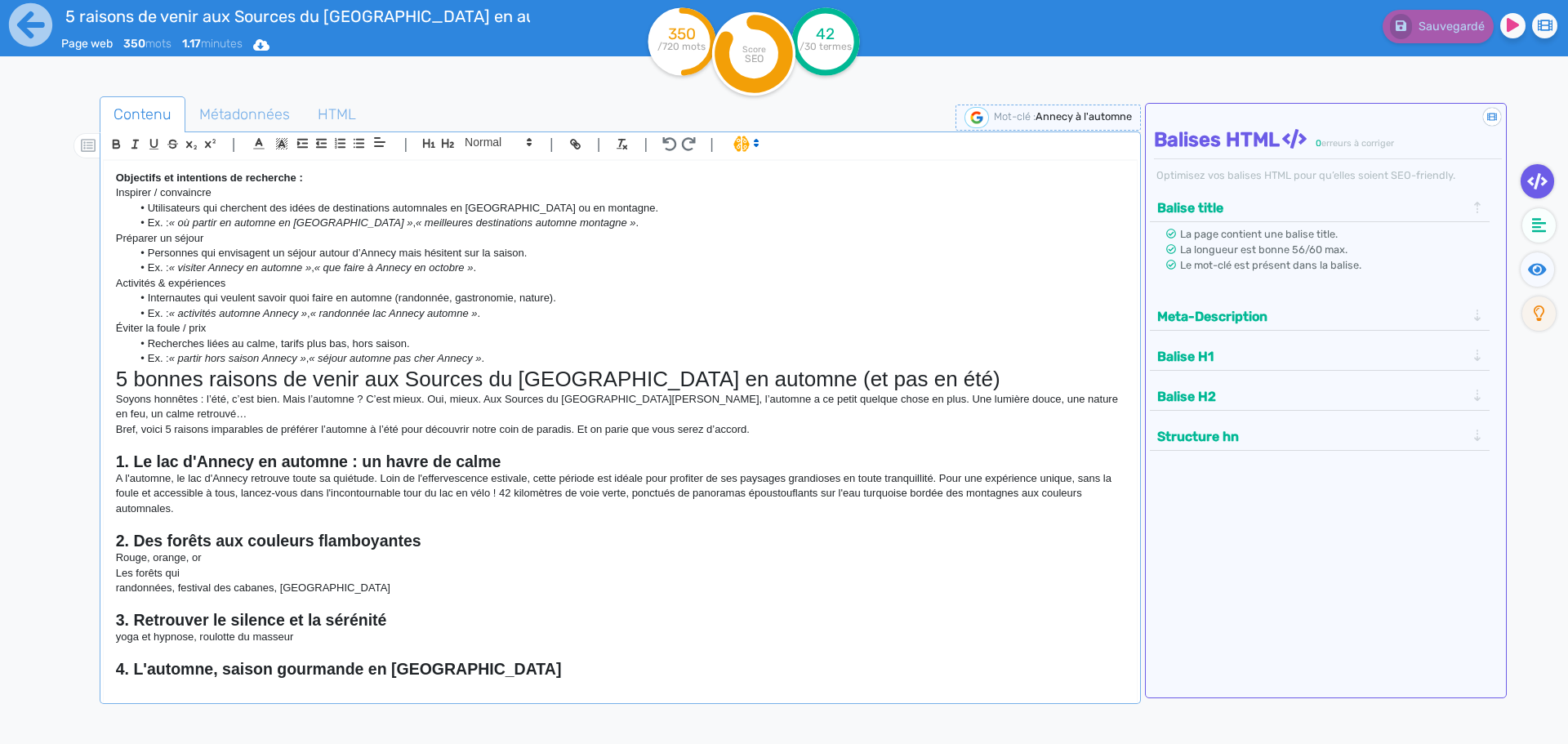
scroll to position [81, 0]
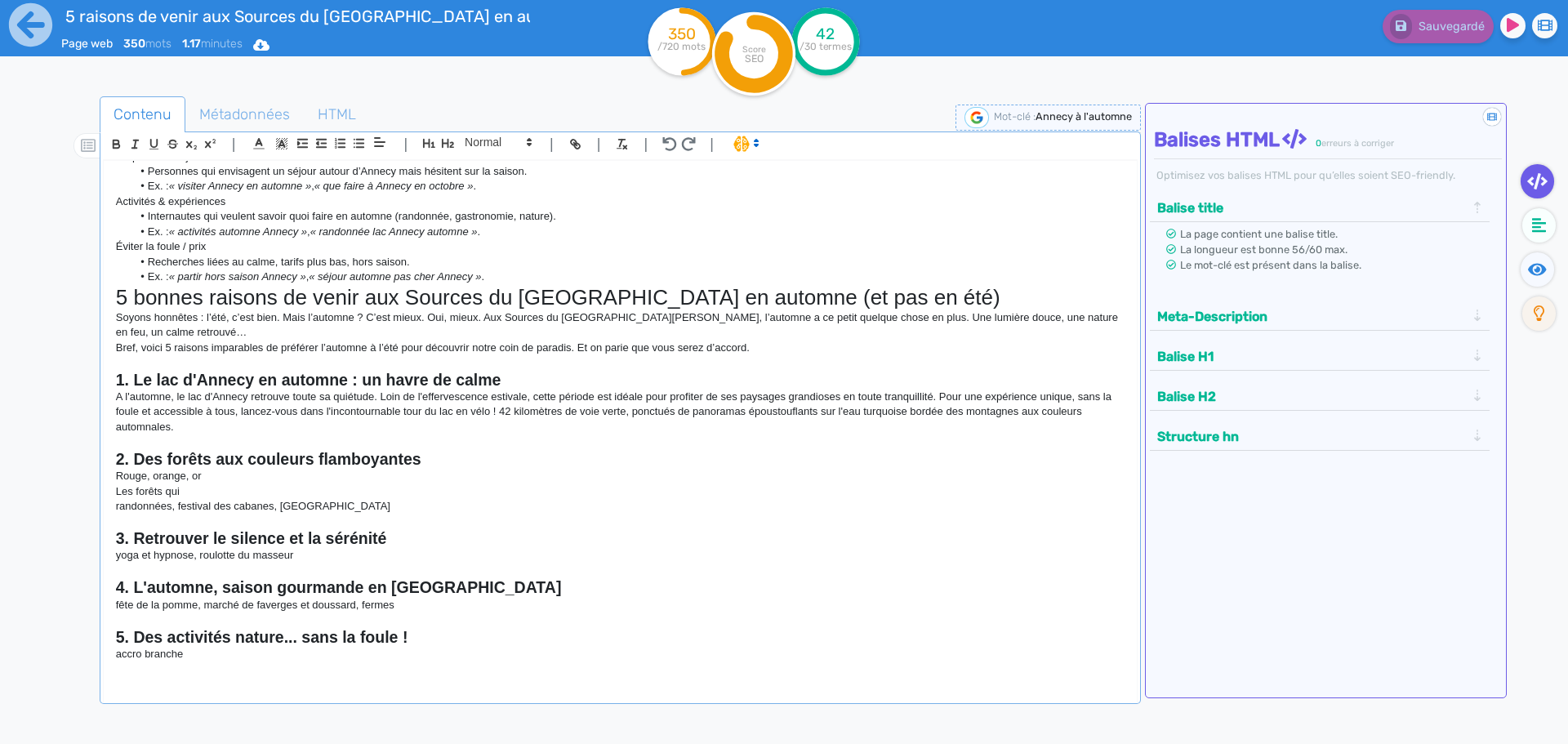
drag, startPoint x: 196, startPoint y: 484, endPoint x: 165, endPoint y: 487, distance: 31.1
click at [165, 487] on p "Les forêts qui" at bounding box center [620, 491] width 1008 height 15
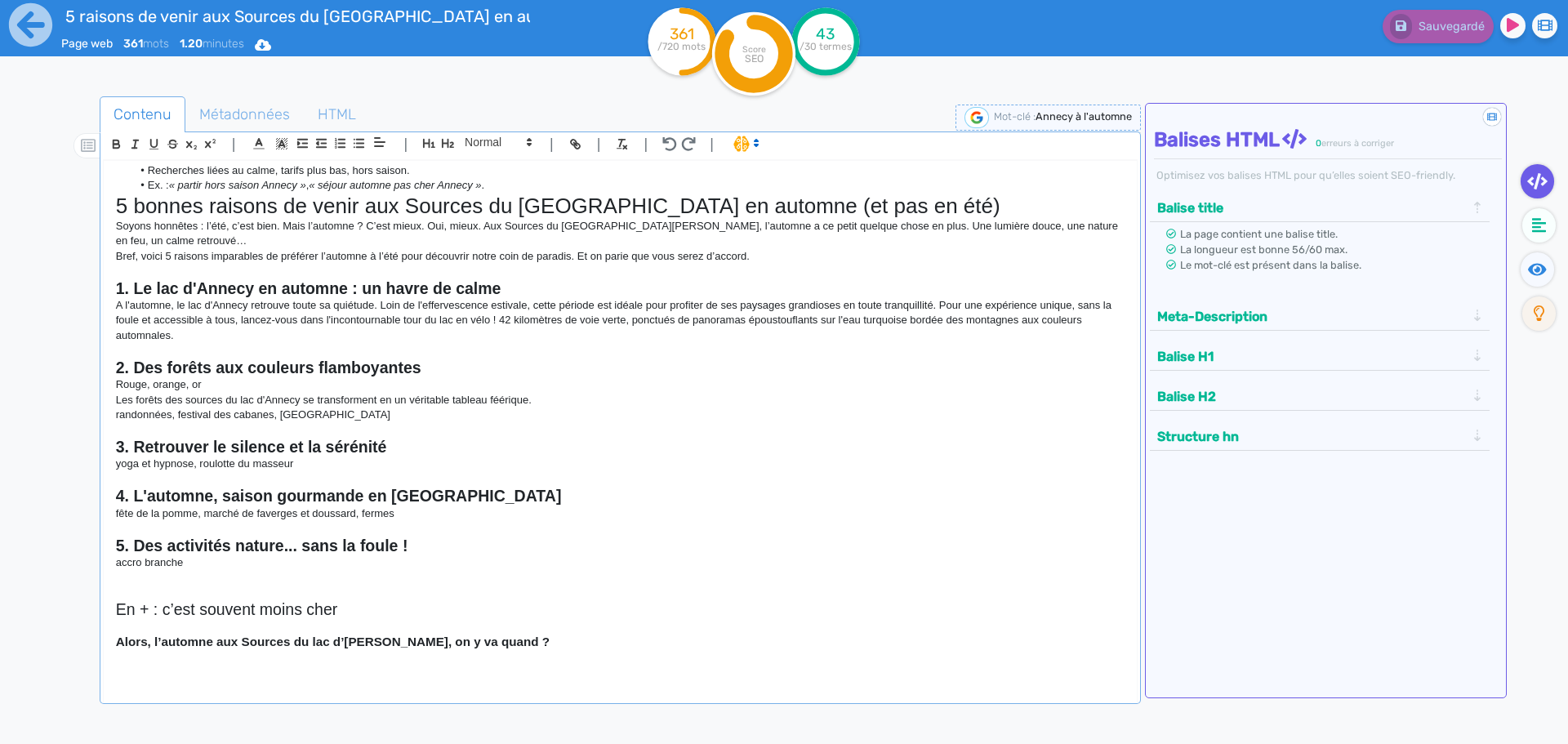
scroll to position [180, 0]
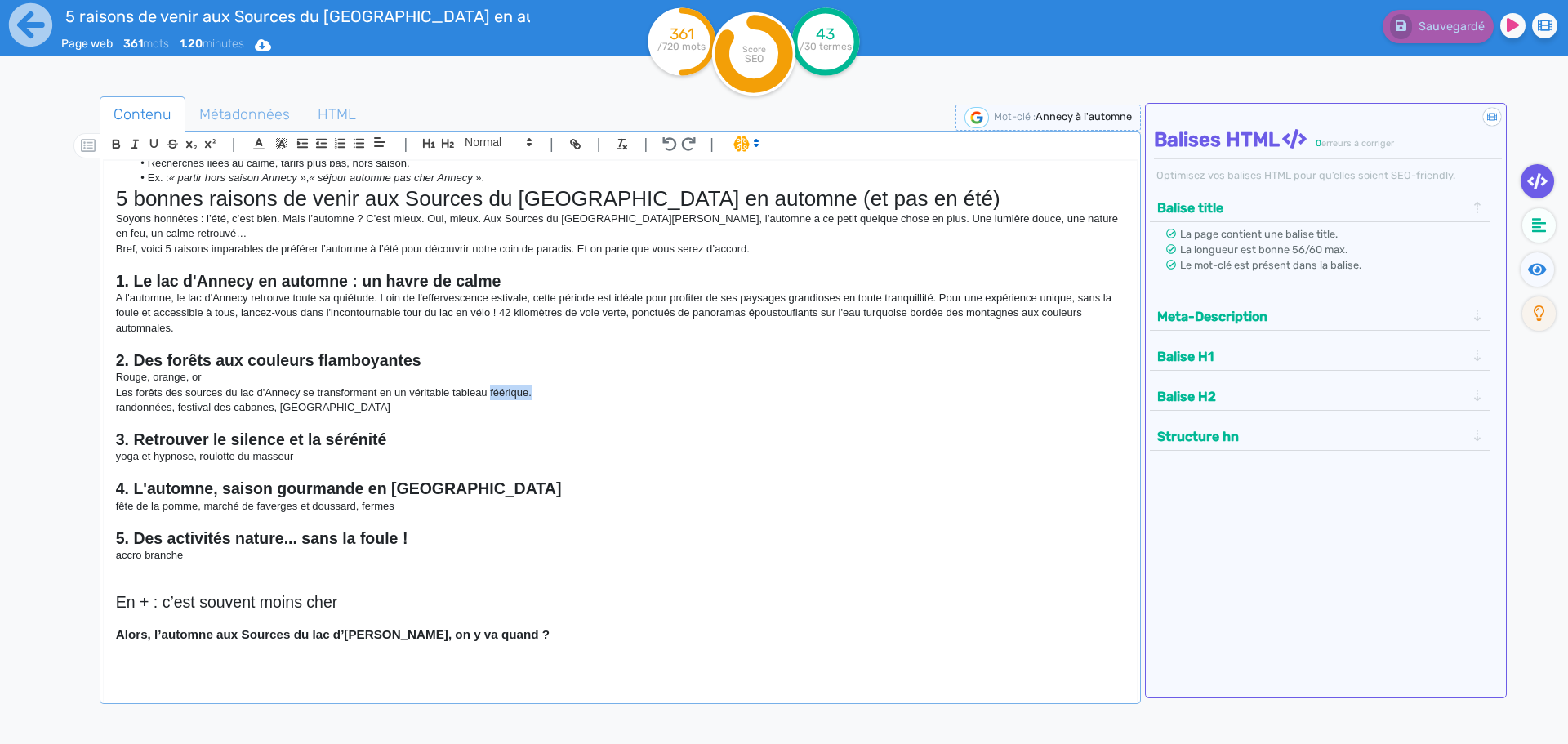
drag, startPoint x: 531, startPoint y: 392, endPoint x: 492, endPoint y: 393, distance: 39.0
click at [492, 393] on p "Les forêts des sources du lac d'Annecy se transforment en un véritable tableau …" at bounding box center [620, 392] width 1008 height 15
click at [217, 320] on p "A l'automne, le lac d'Annecy retrouve toute sa quiétude. Loin de l'effervescenc…" at bounding box center [620, 313] width 1008 height 45
click at [217, 331] on p "A l'automne, le lac d'Annecy retrouve toute sa quiétude. Loin de l'effervescenc…" at bounding box center [620, 313] width 1008 height 45
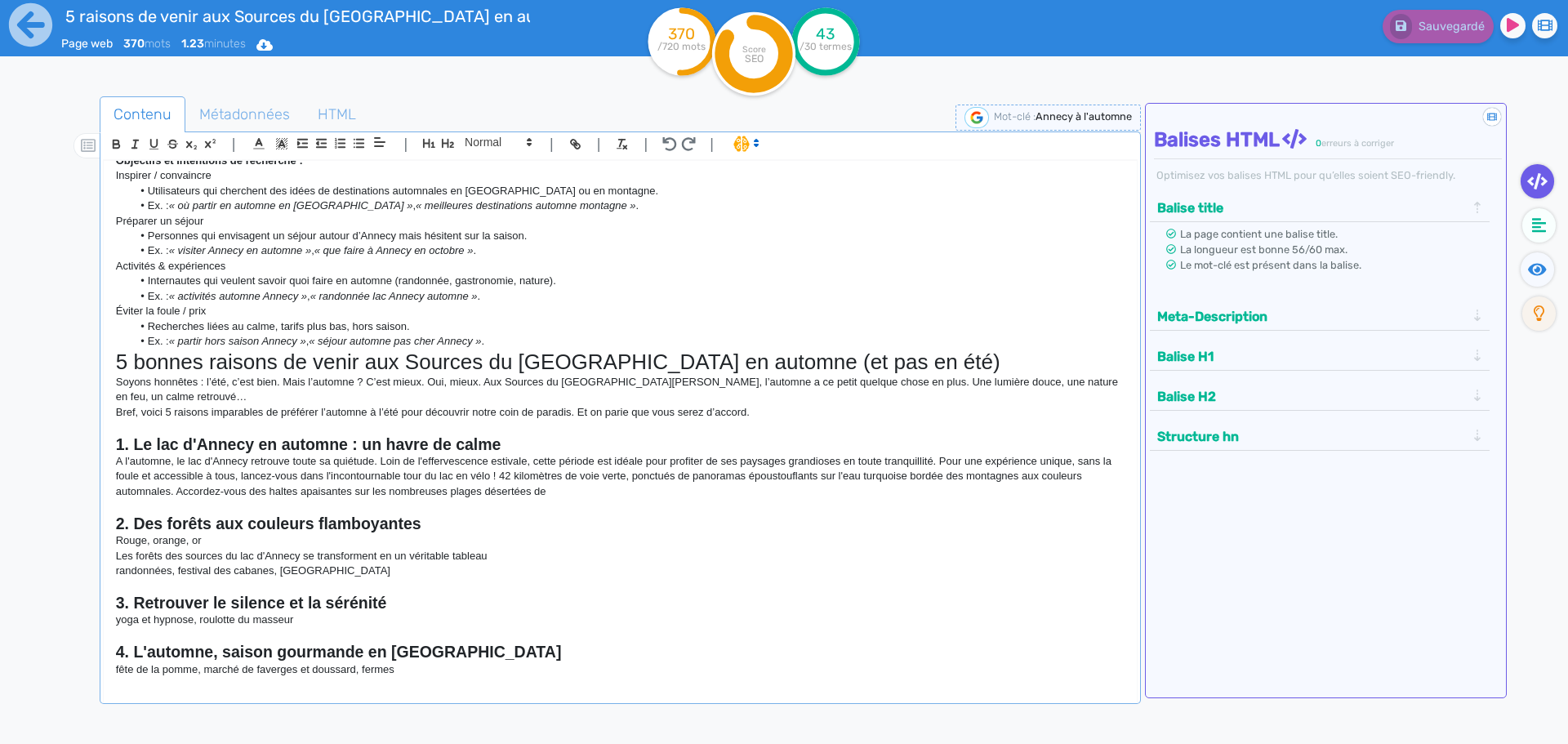
scroll to position [0, 0]
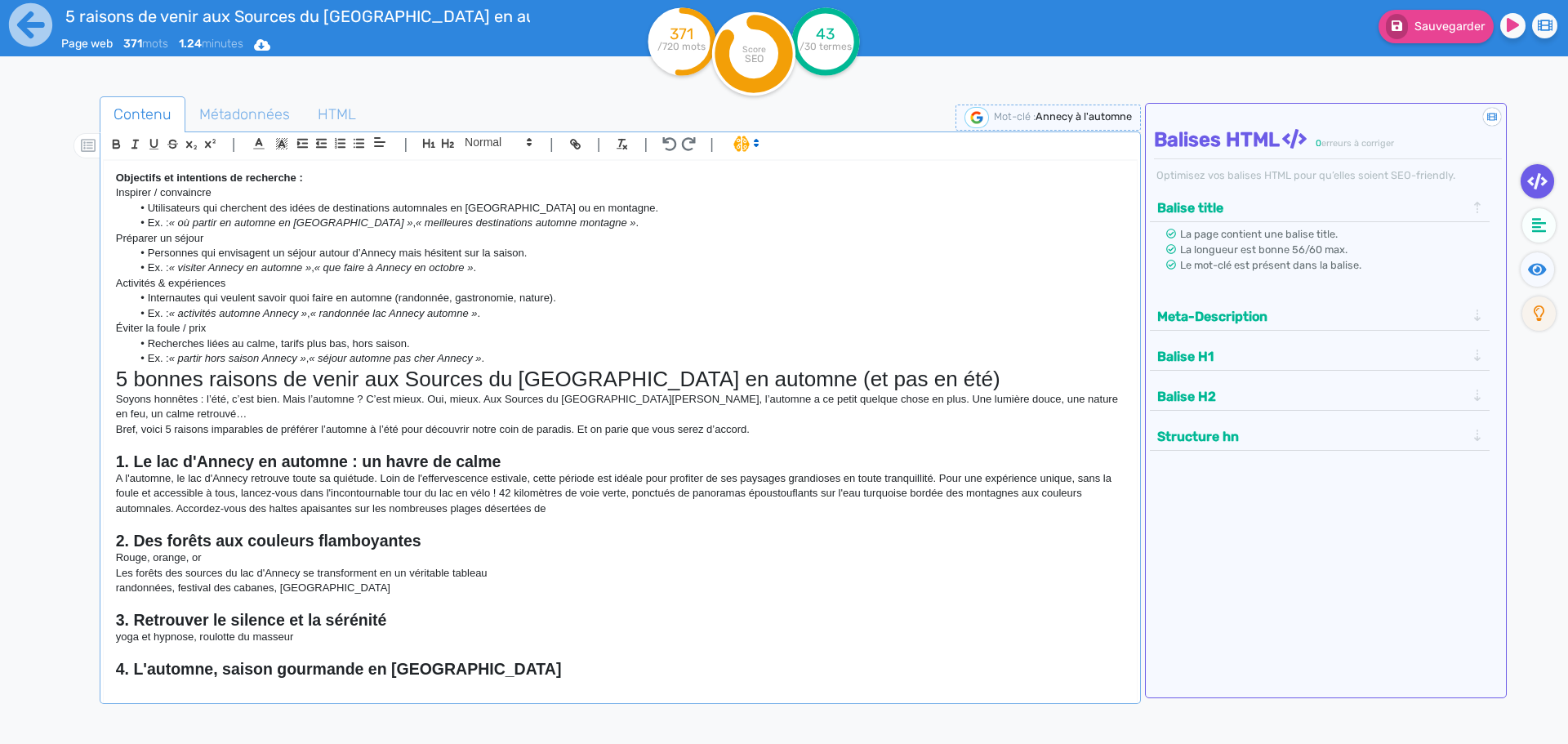
click at [175, 509] on p "A l'automne, le lac d'Annecy retrouve toute sa quiétude. Loin de l'effervescenc…" at bounding box center [620, 494] width 1008 height 45
click at [683, 513] on p "A l'automne, le lac d'Annecy retrouve toute sa quiétude. Loin de l'effervescenc…" at bounding box center [620, 494] width 1008 height 45
drag, startPoint x: 752, startPoint y: 510, endPoint x: 664, endPoint y: 509, distance: 88.0
click at [664, 509] on p "A l'automne, le lac d'Annecy retrouve toute sa quiétude. Loin de l'effervescenc…" at bounding box center [620, 494] width 1008 height 45
click at [279, 553] on p "Rouge, orange, or" at bounding box center [620, 557] width 1008 height 15
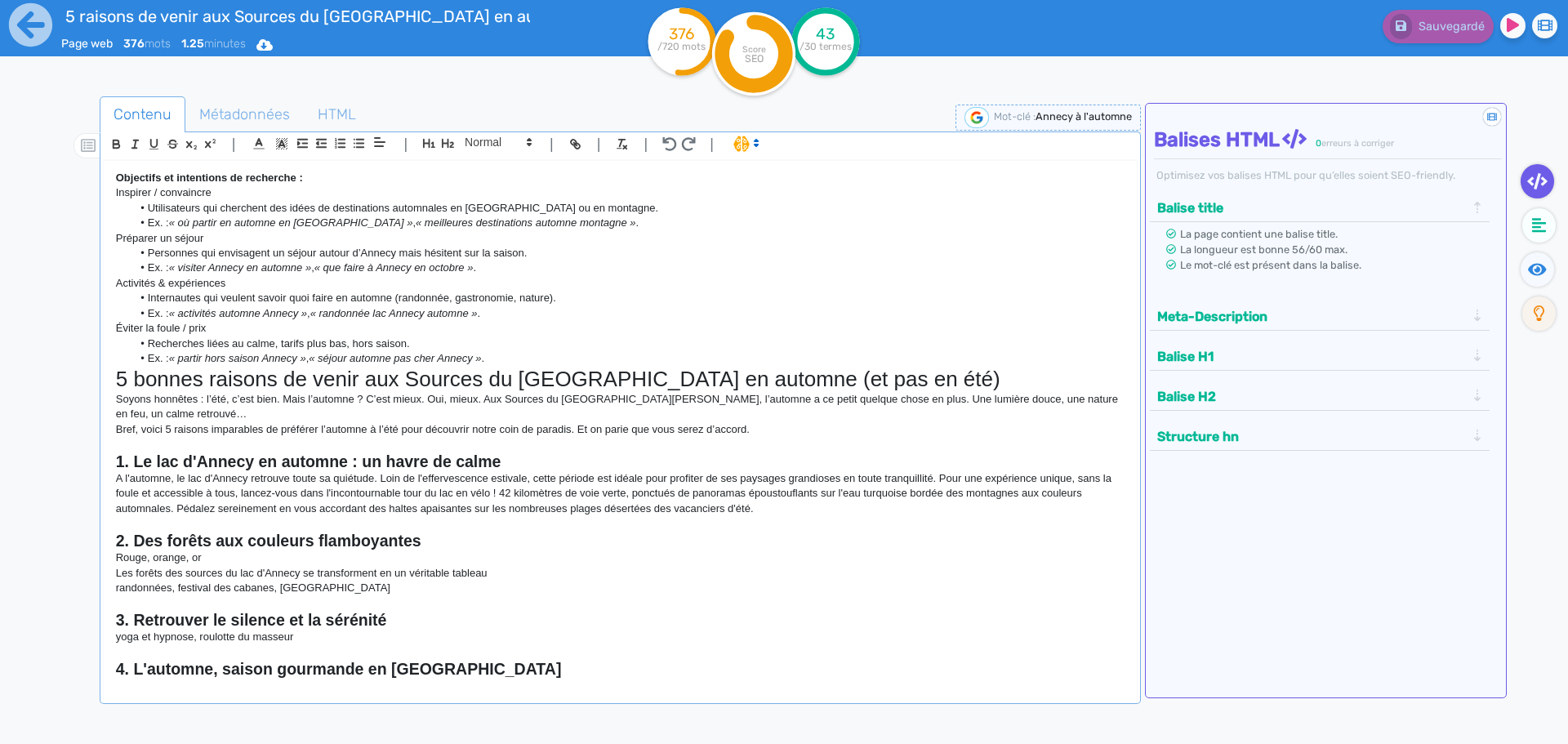
click at [502, 570] on p "Les forêts des sources du lac d'Annecy se transforment en un véritable tableau" at bounding box center [620, 573] width 1008 height 15
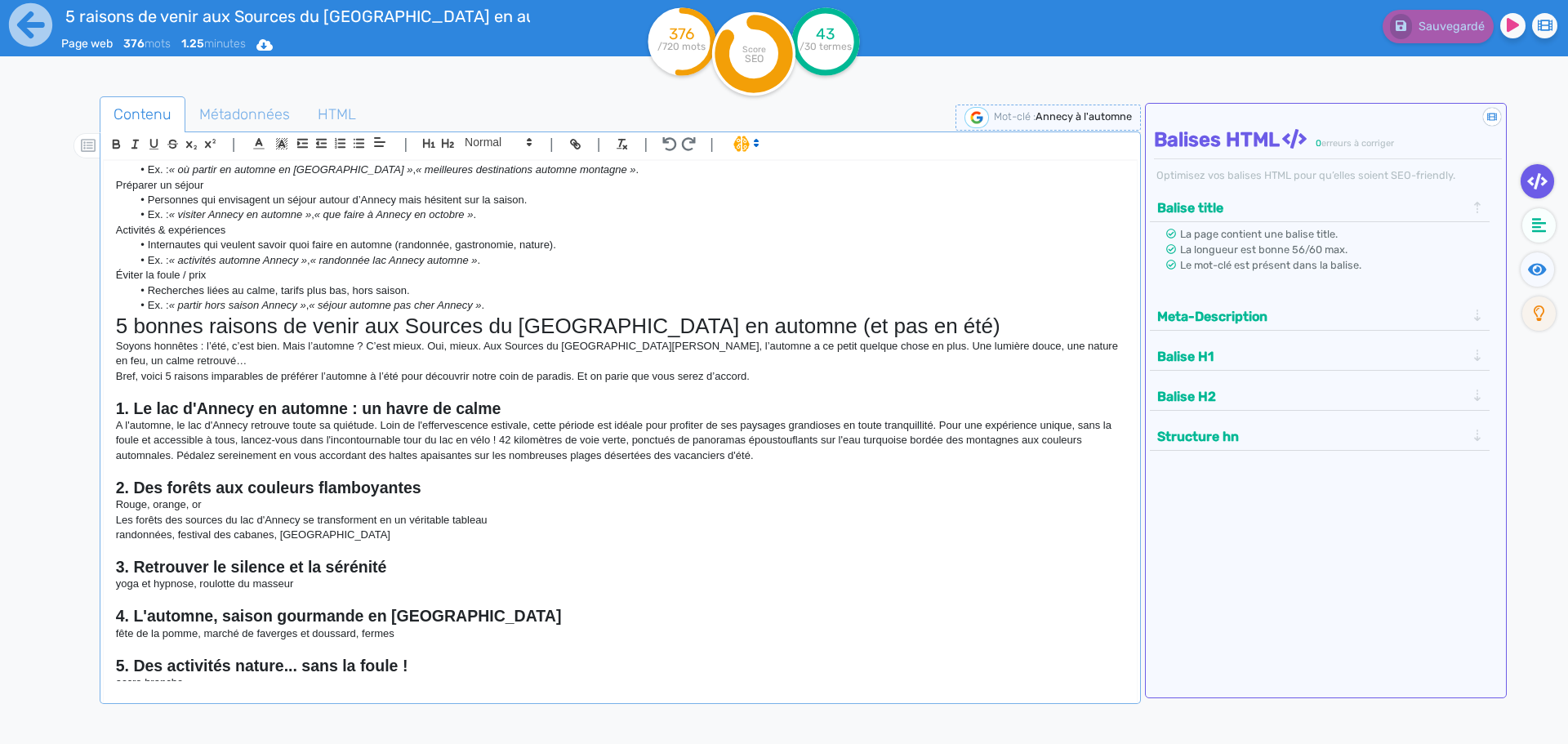
scroll to position [81, 0]
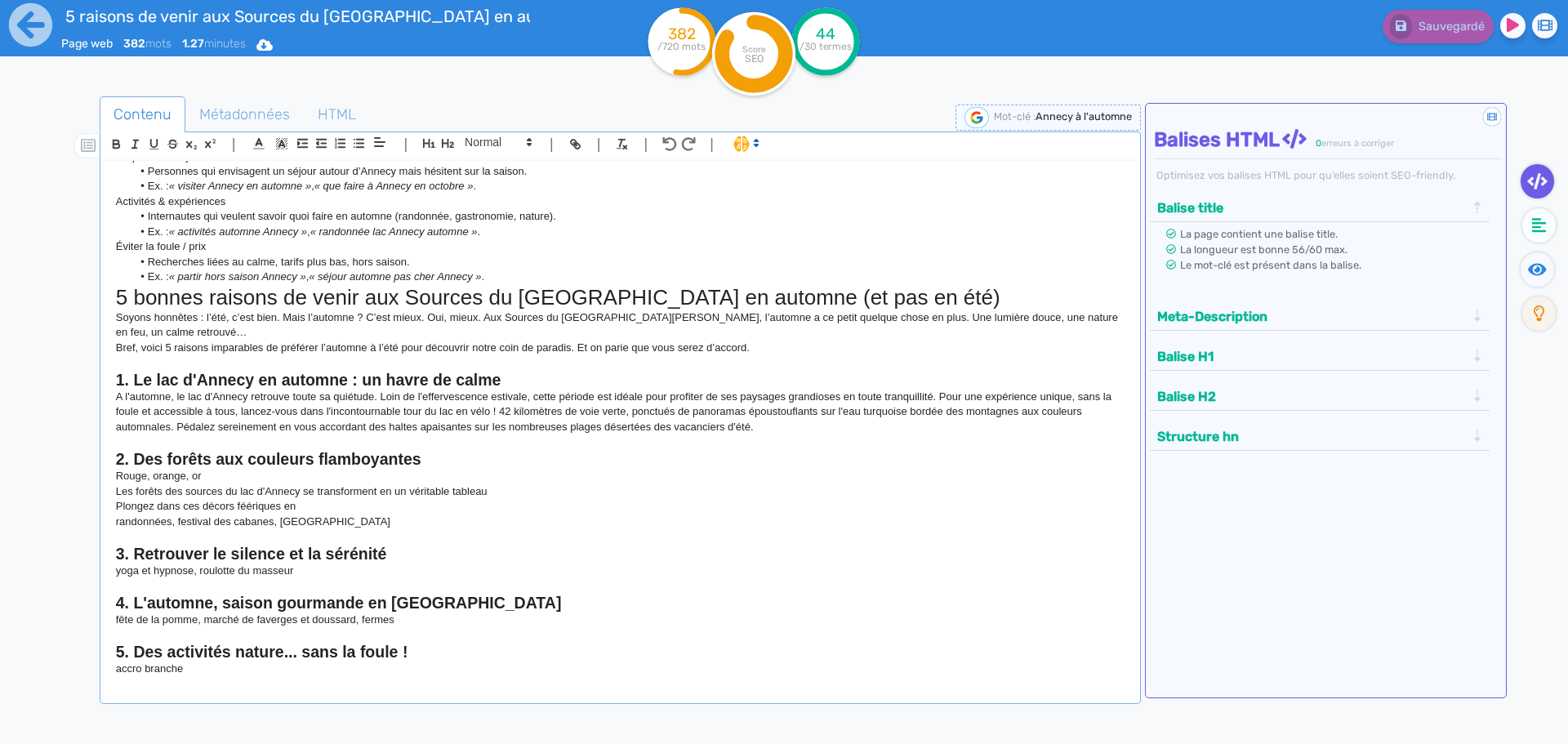
drag, startPoint x: 498, startPoint y: 491, endPoint x: 316, endPoint y: 490, distance: 182.0
click at [316, 490] on p "Les forêts des sources du lac d'Annecy se transforment en un véritable tableau" at bounding box center [620, 491] width 1008 height 15
click at [205, 475] on p "Rouge, orange, or" at bounding box center [620, 475] width 1008 height 15
click at [192, 476] on p "Rouge, orange, or" at bounding box center [620, 475] width 1008 height 15
click at [304, 505] on p "Plongez dans ces décors féériques en" at bounding box center [620, 505] width 1008 height 15
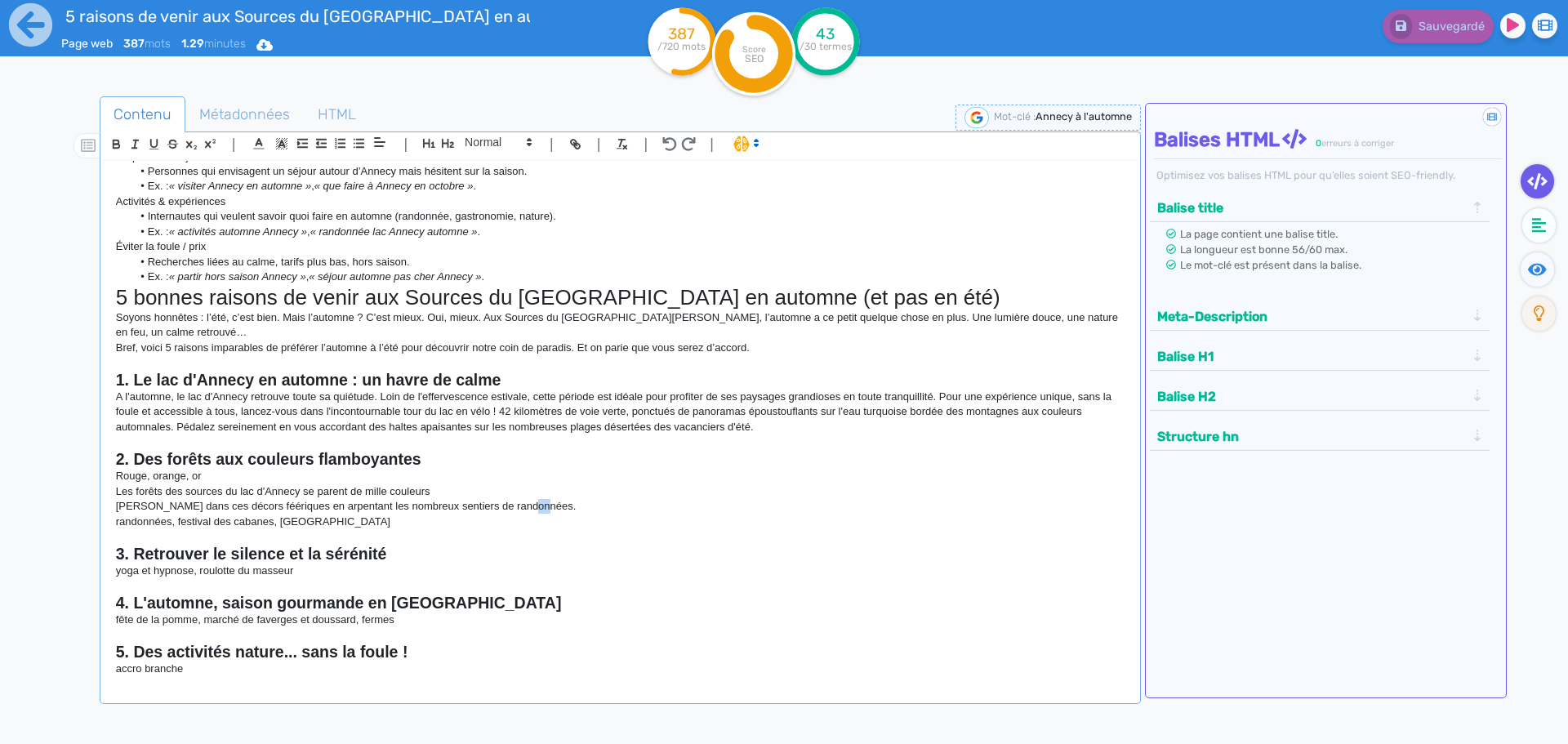
drag, startPoint x: 536, startPoint y: 508, endPoint x: 525, endPoint y: 506, distance: 11.2
click at [525, 506] on p "[PERSON_NAME] dans ces décors féériques en arpentant les nombreux sentiers de r…" at bounding box center [620, 505] width 1008 height 15
click at [191, 473] on p "Rouge, orange, or" at bounding box center [620, 475] width 1008 height 15
click at [249, 473] on p "Rouge, orange, vert, or" at bounding box center [620, 475] width 1008 height 15
click at [500, 497] on p "Les forêts des sources du lac d'Annecy se parent de mille couleurs" at bounding box center [620, 491] width 1008 height 15
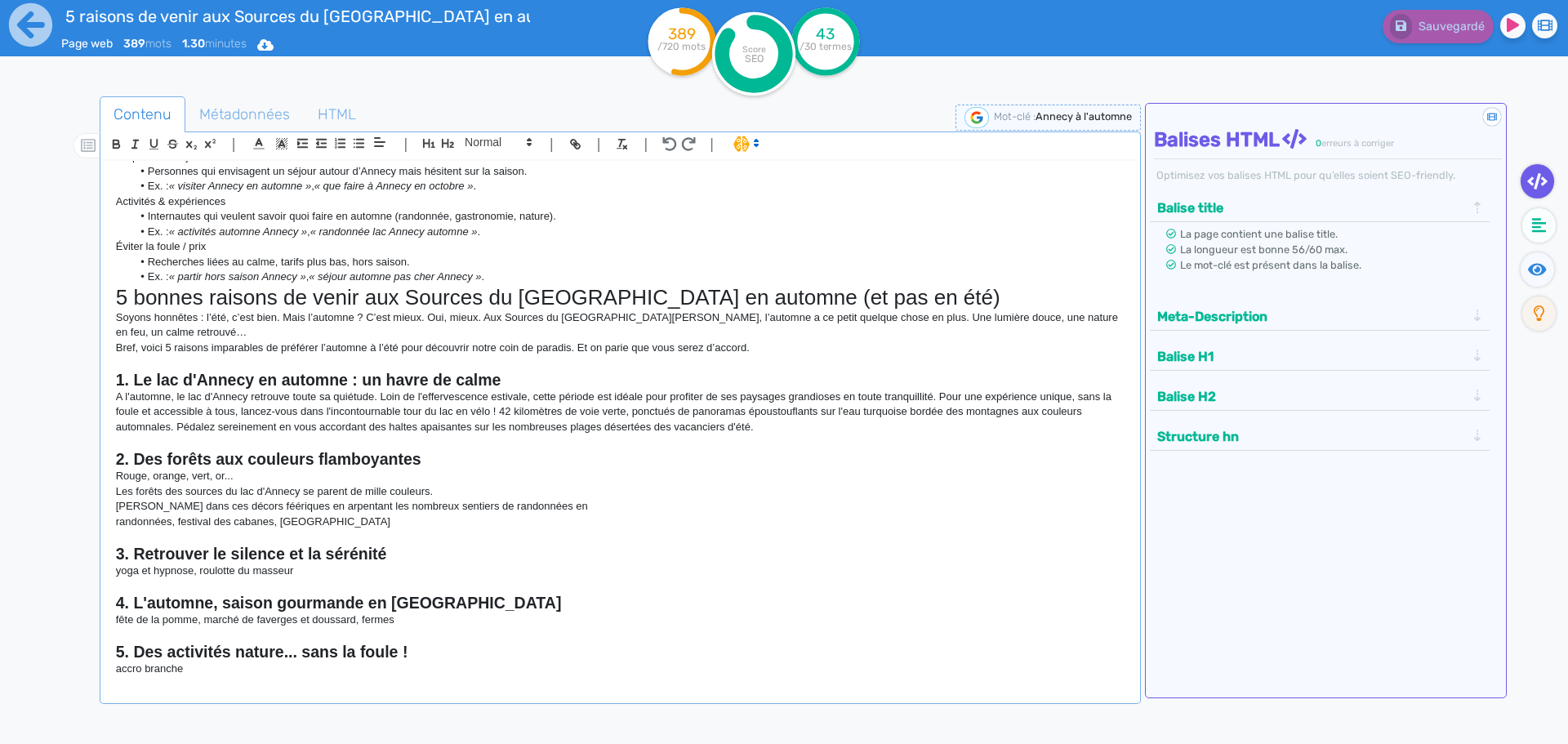
click at [566, 506] on p "[PERSON_NAME] dans ces décors féériques en arpentant les nombreux sentiers de r…" at bounding box center [620, 505] width 1008 height 15
click at [386, 507] on p "[PERSON_NAME] dans ces décors féériques en partant [GEOGRAPHIC_DATA] à la journ…" at bounding box center [620, 505] width 1008 height 15
click at [614, 503] on p "[PERSON_NAME] dans ces décors féériques en partant [GEOGRAPHIC_DATA] à la journ…" at bounding box center [620, 505] width 1008 height 15
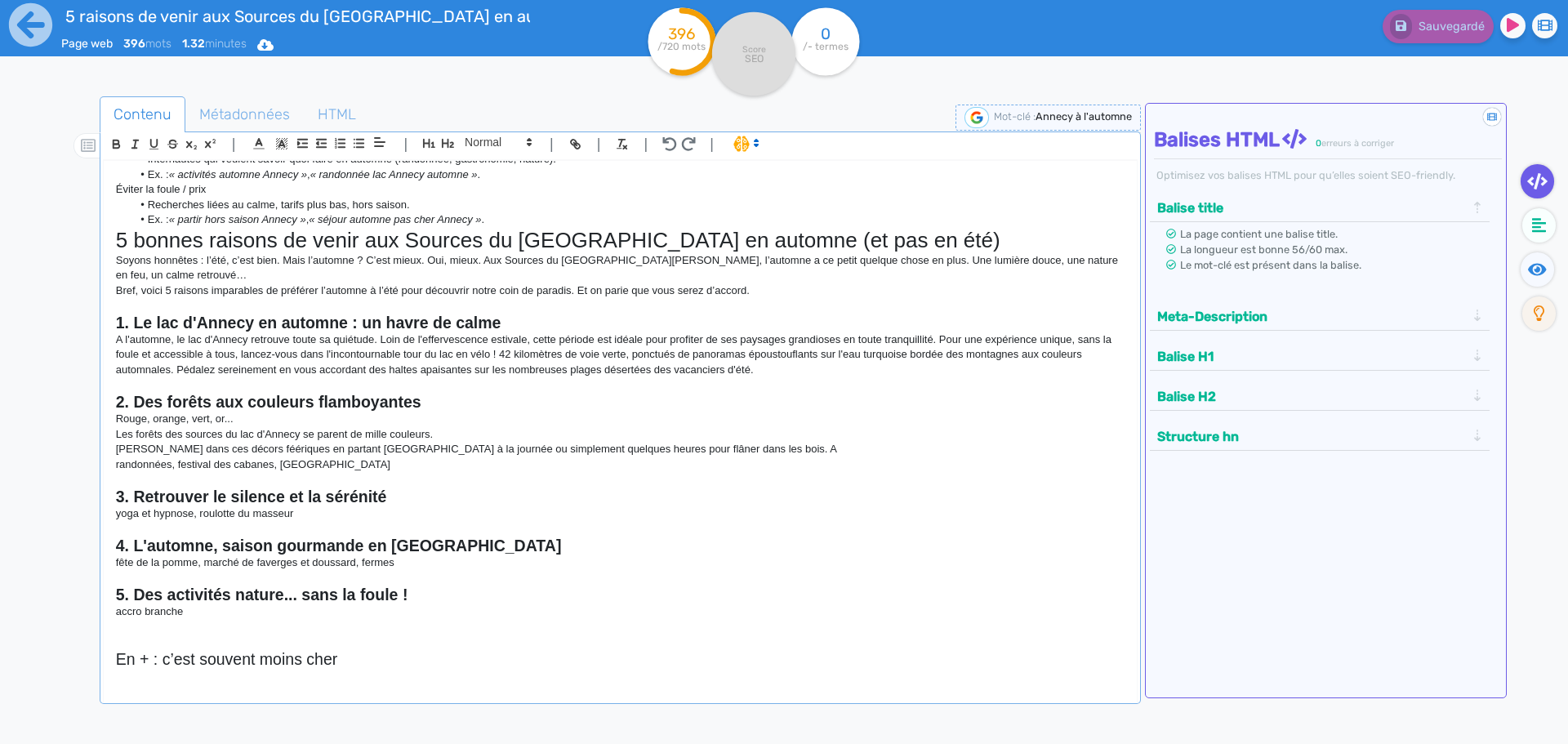
scroll to position [163, 0]
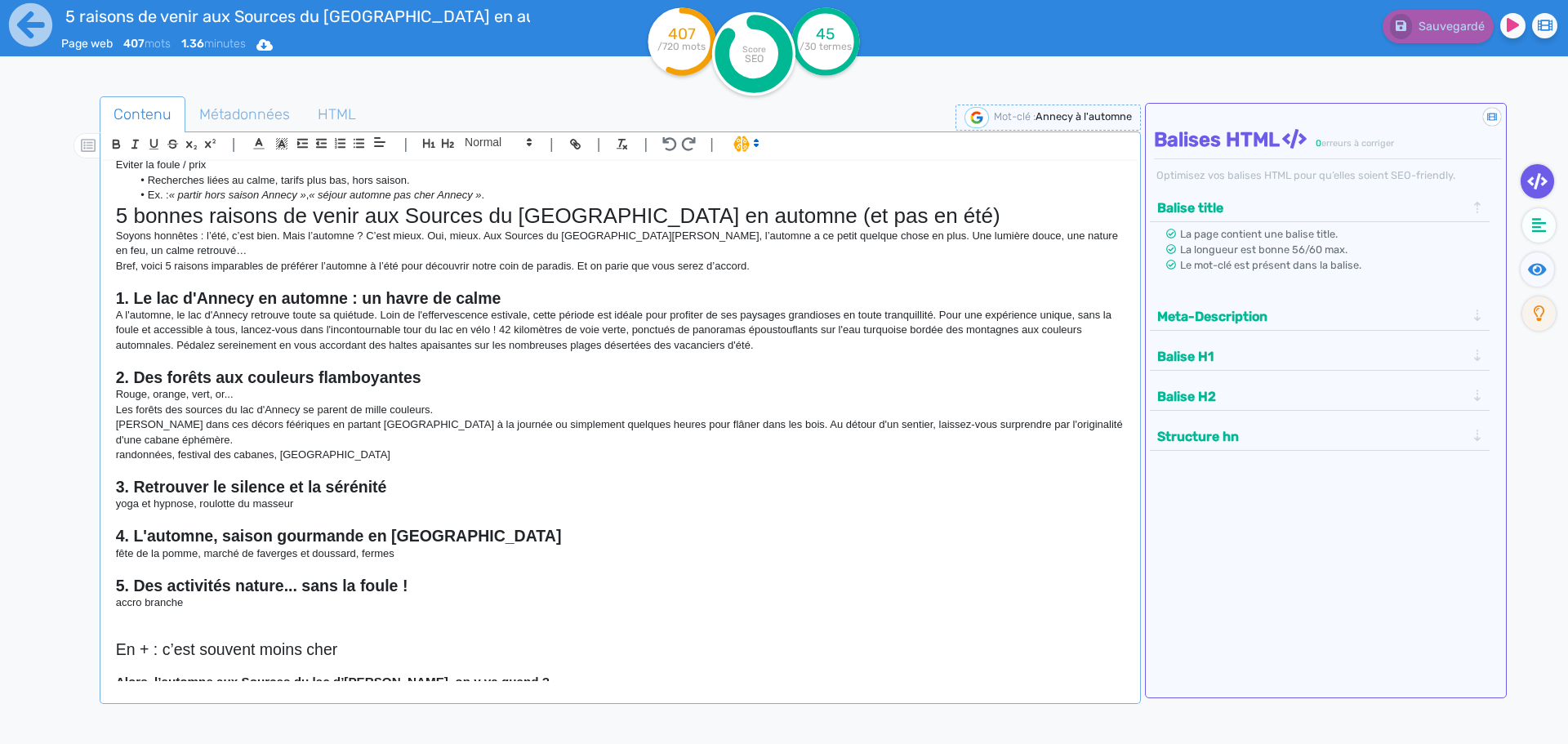
drag, startPoint x: 1013, startPoint y: 422, endPoint x: 1025, endPoint y: 410, distance: 17.0
click at [1013, 420] on p "[PERSON_NAME] dans ces décors féériques en partant [GEOGRAPHIC_DATA] à la journ…" at bounding box center [620, 432] width 1008 height 30
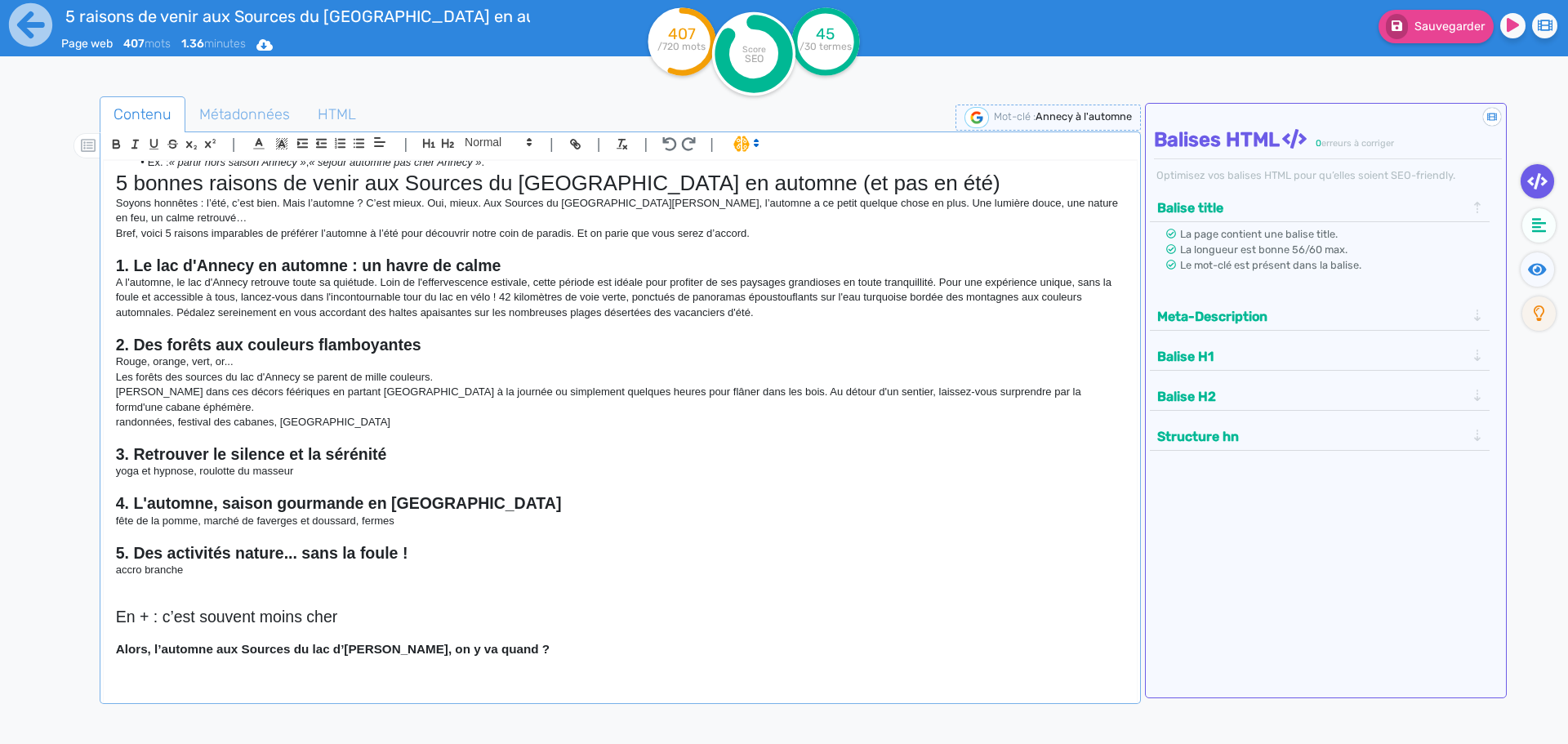
scroll to position [210, 0]
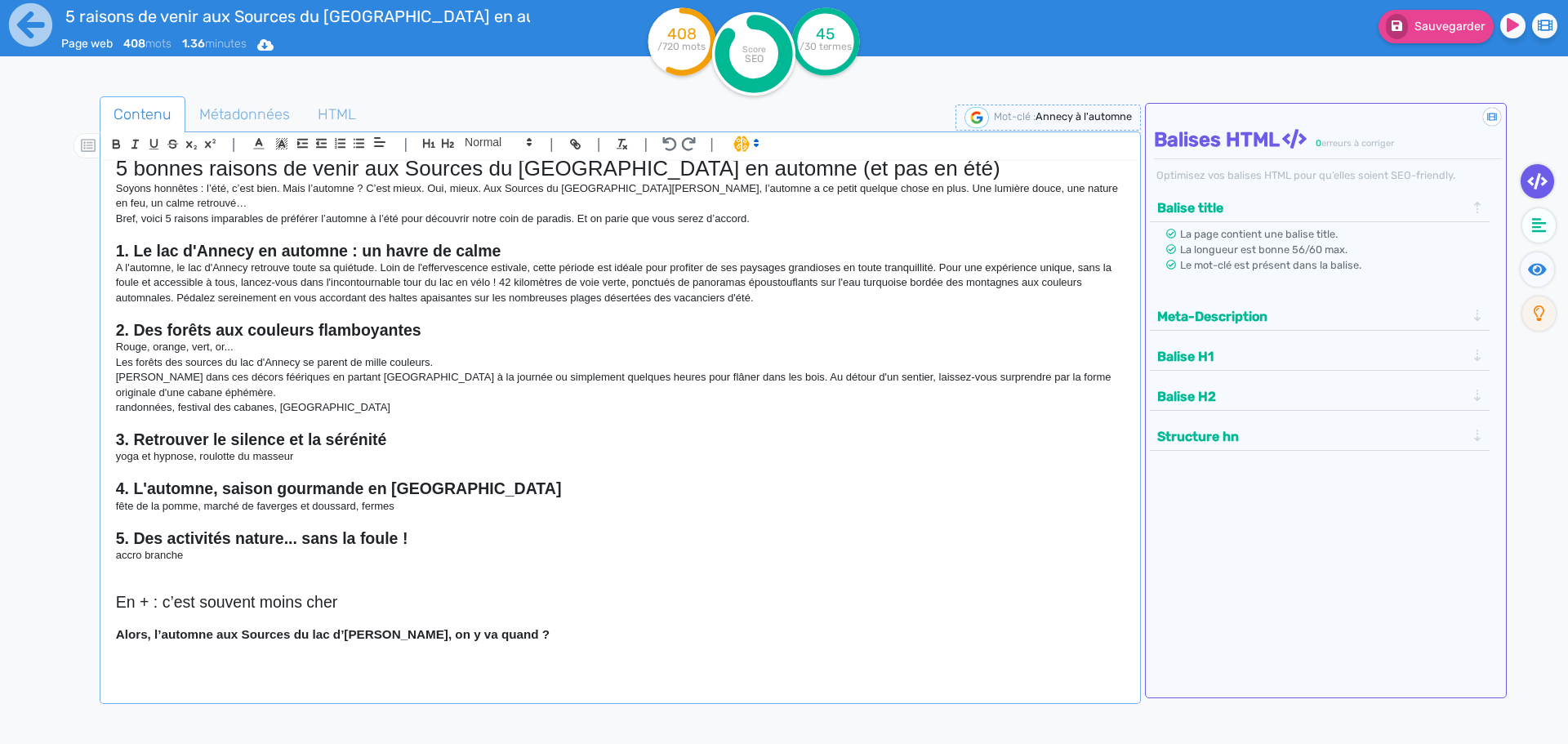
click at [168, 388] on p "[PERSON_NAME] dans ces décors féériques en partant [GEOGRAPHIC_DATA] à la journ…" at bounding box center [620, 384] width 1008 height 30
click at [719, 378] on p "[PERSON_NAME] dans ces décors féériques en partant [GEOGRAPHIC_DATA] à la journ…" at bounding box center [620, 384] width 1008 height 30
drag, startPoint x: 383, startPoint y: 377, endPoint x: 284, endPoint y: 379, distance: 99.0
click at [284, 379] on p "[PERSON_NAME] dans ces décors féériques en partant [GEOGRAPHIC_DATA] à la journ…" at bounding box center [620, 384] width 1008 height 30
click at [544, 375] on p "[PERSON_NAME] dans ces décors féériques sur une randonnée sportive à la journée…" at bounding box center [620, 384] width 1008 height 30
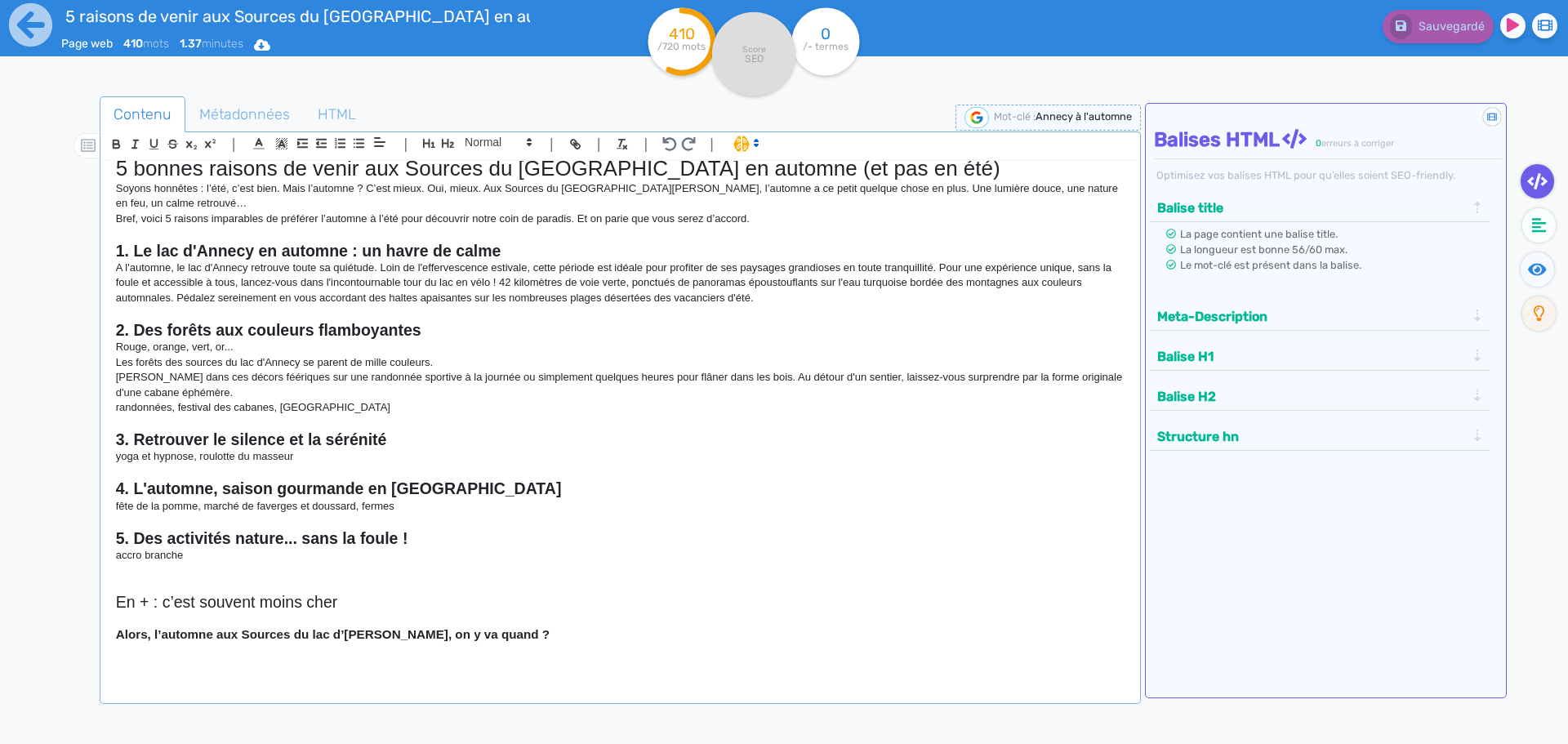
click at [488, 378] on p "[PERSON_NAME] dans ces décors féériques sur une randonnée sportive à la journée…" at bounding box center [620, 384] width 1008 height 30
click at [578, 413] on p "randonnées, festival des cabanes, [GEOGRAPHIC_DATA]" at bounding box center [620, 407] width 1008 height 15
click at [550, 373] on p "[PERSON_NAME] dans ces décors féériques sur une randonnée sportive à la journée…" at bounding box center [620, 384] width 1008 height 30
click at [547, 374] on p "[PERSON_NAME] dans ces décors féériques sur une randonnée sportive à la journée…" at bounding box center [620, 384] width 1008 height 30
click at [742, 380] on p "[PERSON_NAME] dans ces décors féériques sur une randonnée sportive à la journée…" at bounding box center [620, 384] width 1008 height 30
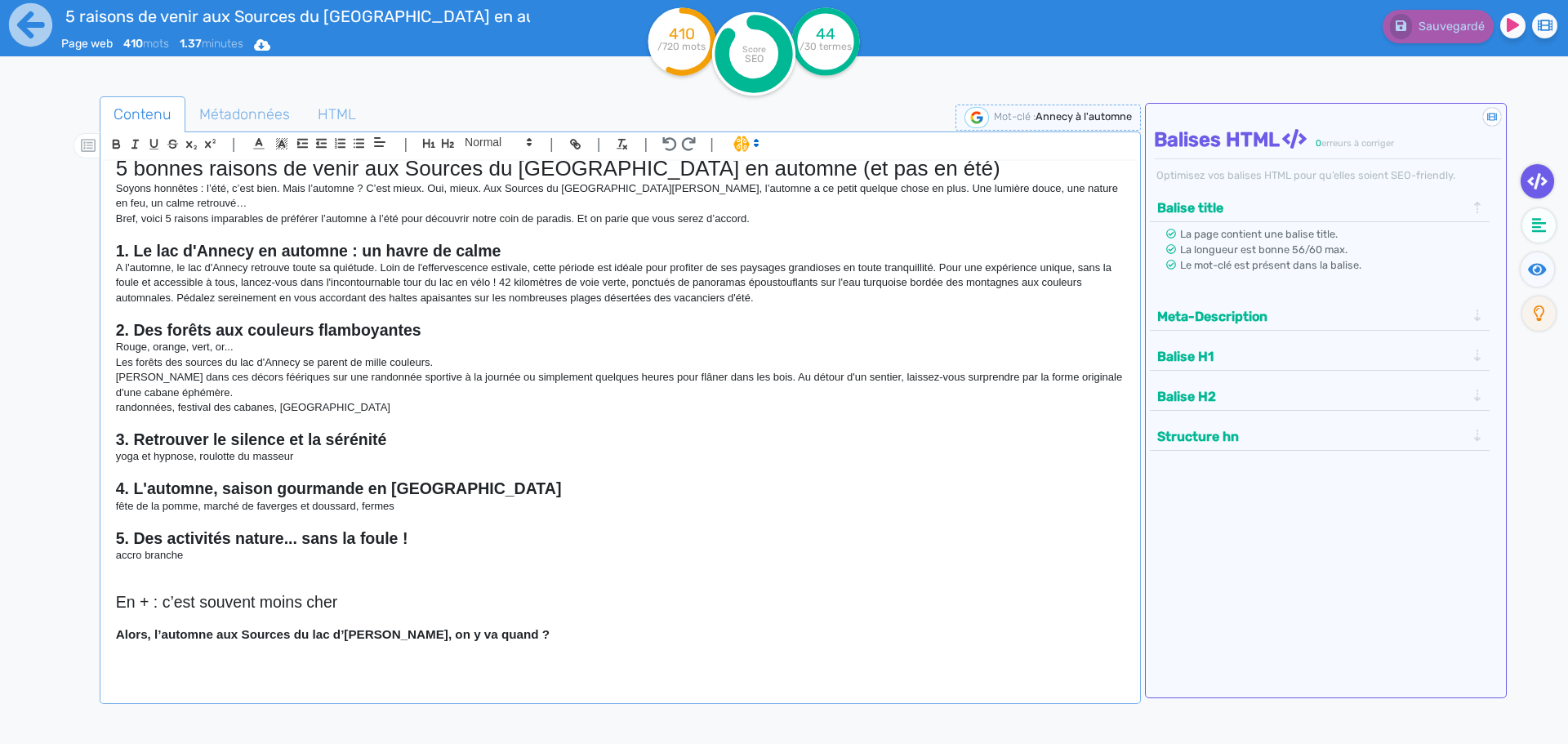
click at [197, 393] on p "[PERSON_NAME] dans ces décors féériques sur une randonnée sportive à la journée…" at bounding box center [620, 384] width 1008 height 30
click at [199, 392] on p "[PERSON_NAME] dans ces décors féériques sur une randonnée sportive à la journée…" at bounding box center [620, 384] width 1008 height 30
click at [281, 378] on p "[PERSON_NAME] dans ces décors féériques sur une randonnée sportive à la journée…" at bounding box center [620, 384] width 1008 height 30
click at [525, 374] on p "[PERSON_NAME] dans ces décors féériques, le temps d'une randonnée sportive à la…" at bounding box center [620, 384] width 1008 height 30
drag, startPoint x: 806, startPoint y: 376, endPoint x: 589, endPoint y: 375, distance: 217.0
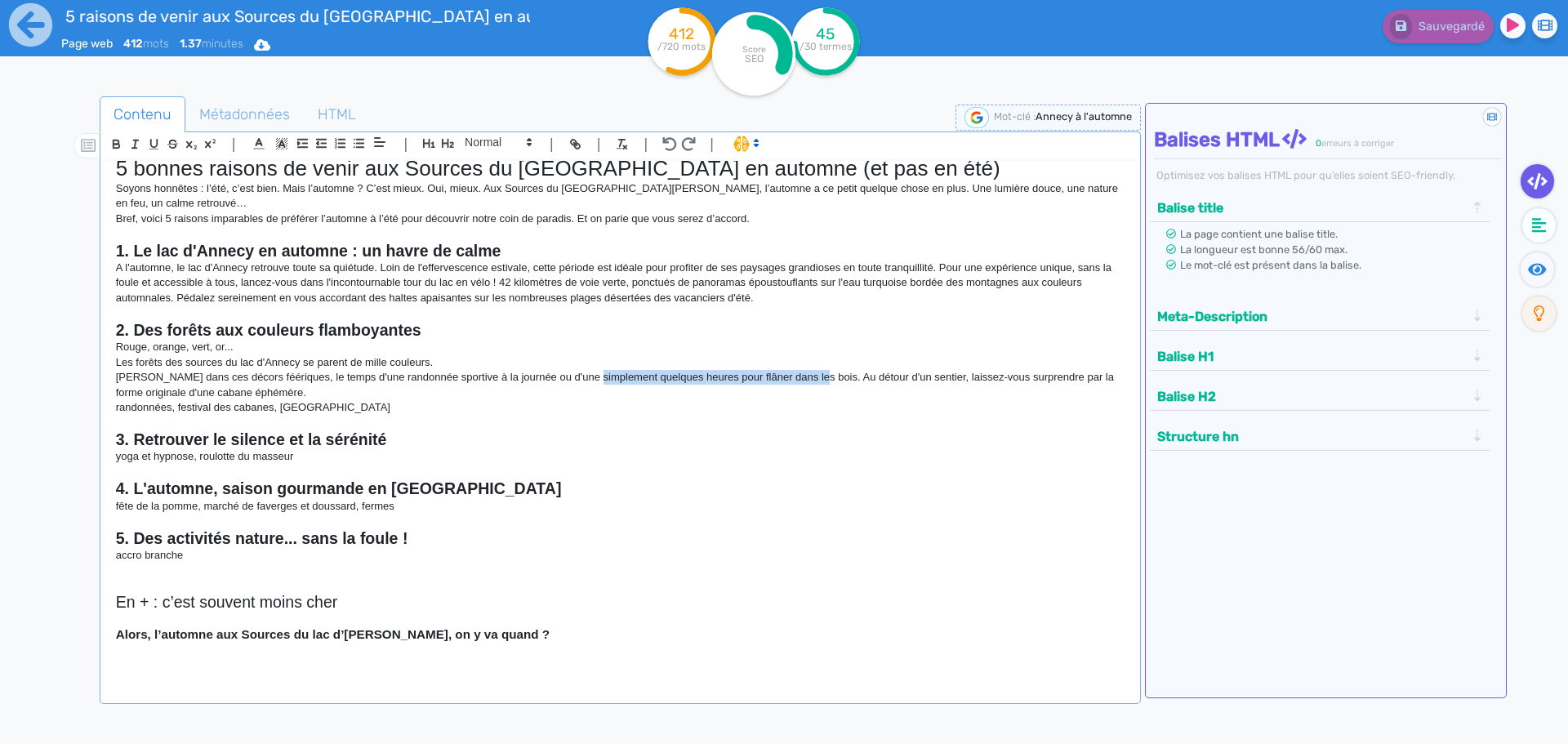
click at [589, 375] on p "[PERSON_NAME] dans ces décors féériques, le temps d'une randonnée sportive à la…" at bounding box center [620, 384] width 1008 height 30
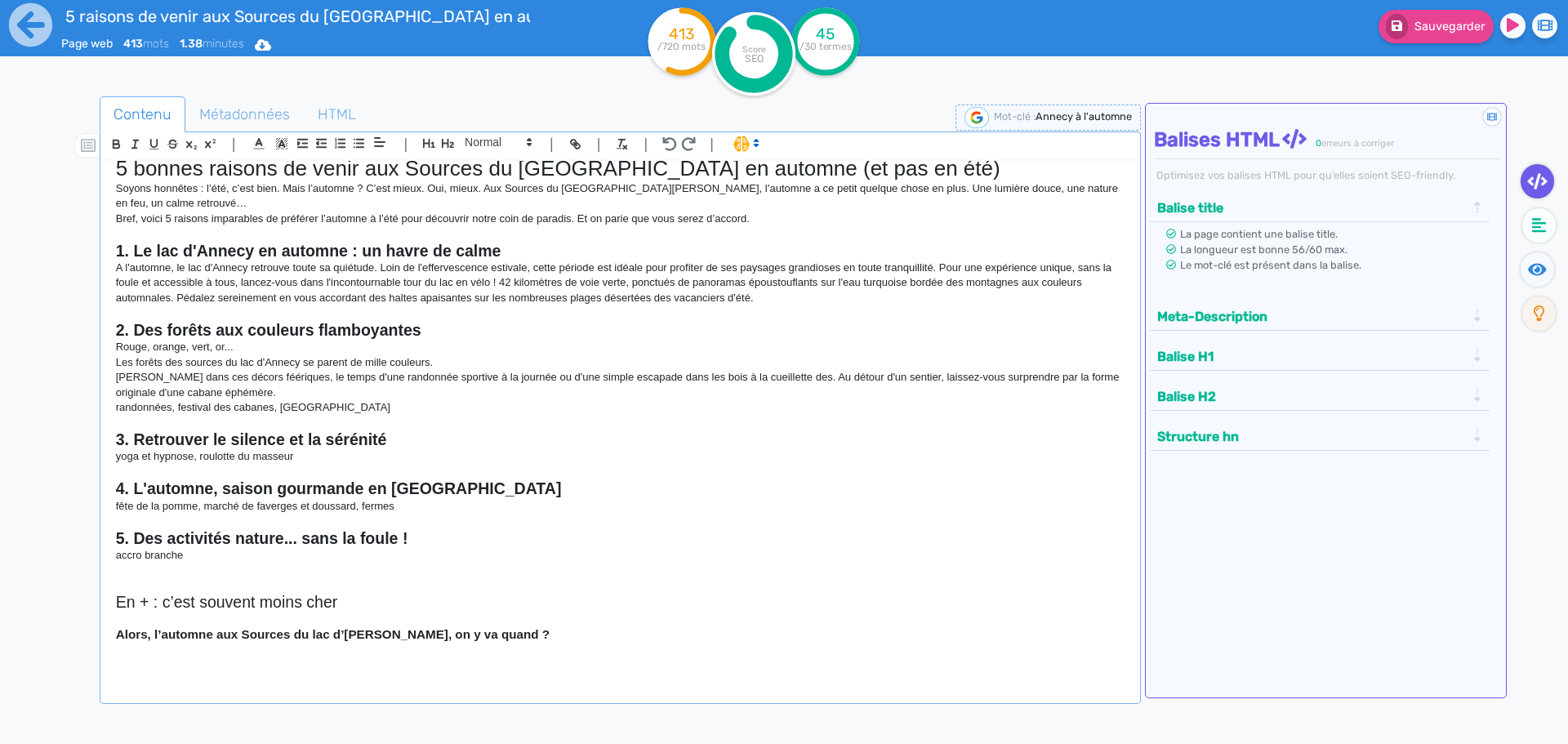
click at [784, 374] on p "[PERSON_NAME] dans ces décors féériques, le temps d'une randonnée sportive à la…" at bounding box center [620, 384] width 1008 height 30
click at [463, 398] on p "[PERSON_NAME] dans ces décors féériques, le temps d'une randonnée sportive à la…" at bounding box center [620, 384] width 1008 height 30
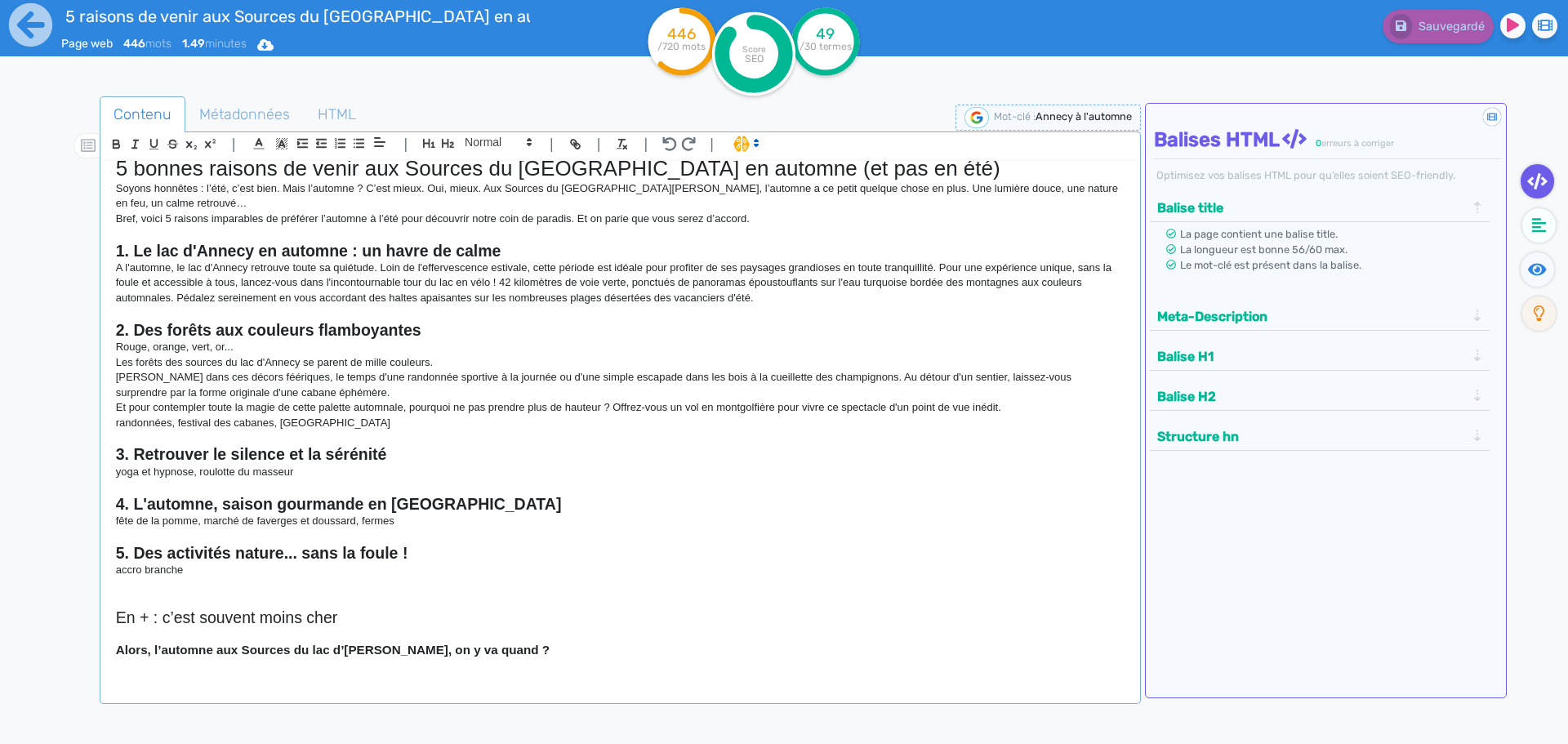
click at [328, 387] on p "[PERSON_NAME] dans ces décors féériques, le temps d'une randonnée sportive à la…" at bounding box center [620, 384] width 1008 height 30
click at [253, 393] on p "[PERSON_NAME] dans ces décors féériques, le temps d'une randonnée sportive à la…" at bounding box center [620, 384] width 1008 height 30
click at [250, 394] on p "[PERSON_NAME] dans ces décors féériques, le temps d'une randonnée sportive à la…" at bounding box center [620, 384] width 1008 height 30
click at [315, 392] on p "[PERSON_NAME] dans ces décors féériques, le temps d'une randonnée sportive à la…" at bounding box center [620, 384] width 1008 height 30
click at [315, 393] on p "[PERSON_NAME] dans ces décors féériques, le temps d'une randonnée sportive à la…" at bounding box center [620, 384] width 1008 height 30
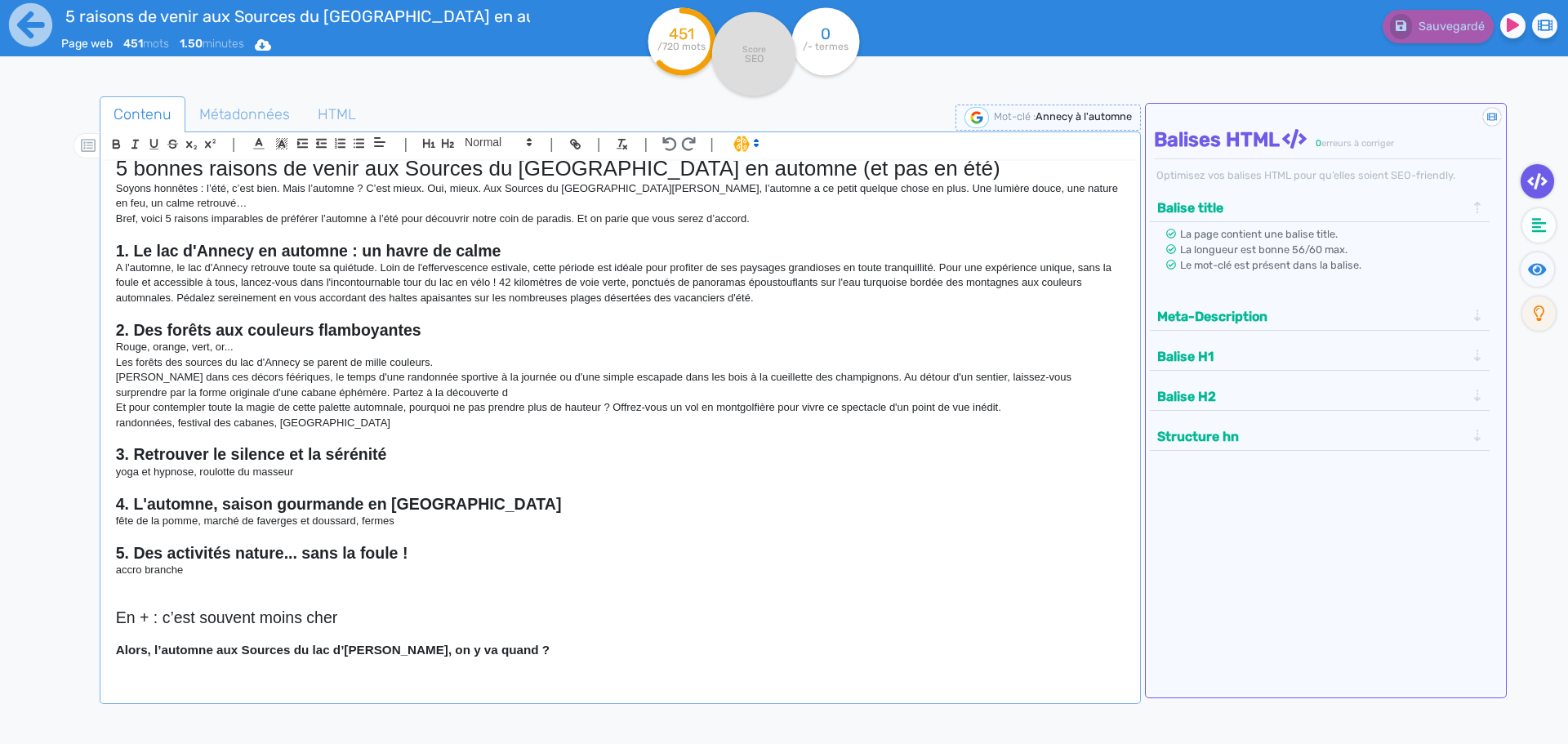
click at [301, 394] on p "[PERSON_NAME] dans ces décors féériques, le temps d'une randonnée sportive à la…" at bounding box center [620, 384] width 1008 height 30
click at [430, 391] on p "[PERSON_NAME] dans ces décors féériques, le temps d'une randonnée sportive à la…" at bounding box center [620, 384] width 1008 height 30
click at [302, 396] on p "[PERSON_NAME] dans ces décors féériques, le temps d'une randonnée sportive à la…" at bounding box center [620, 384] width 1008 height 30
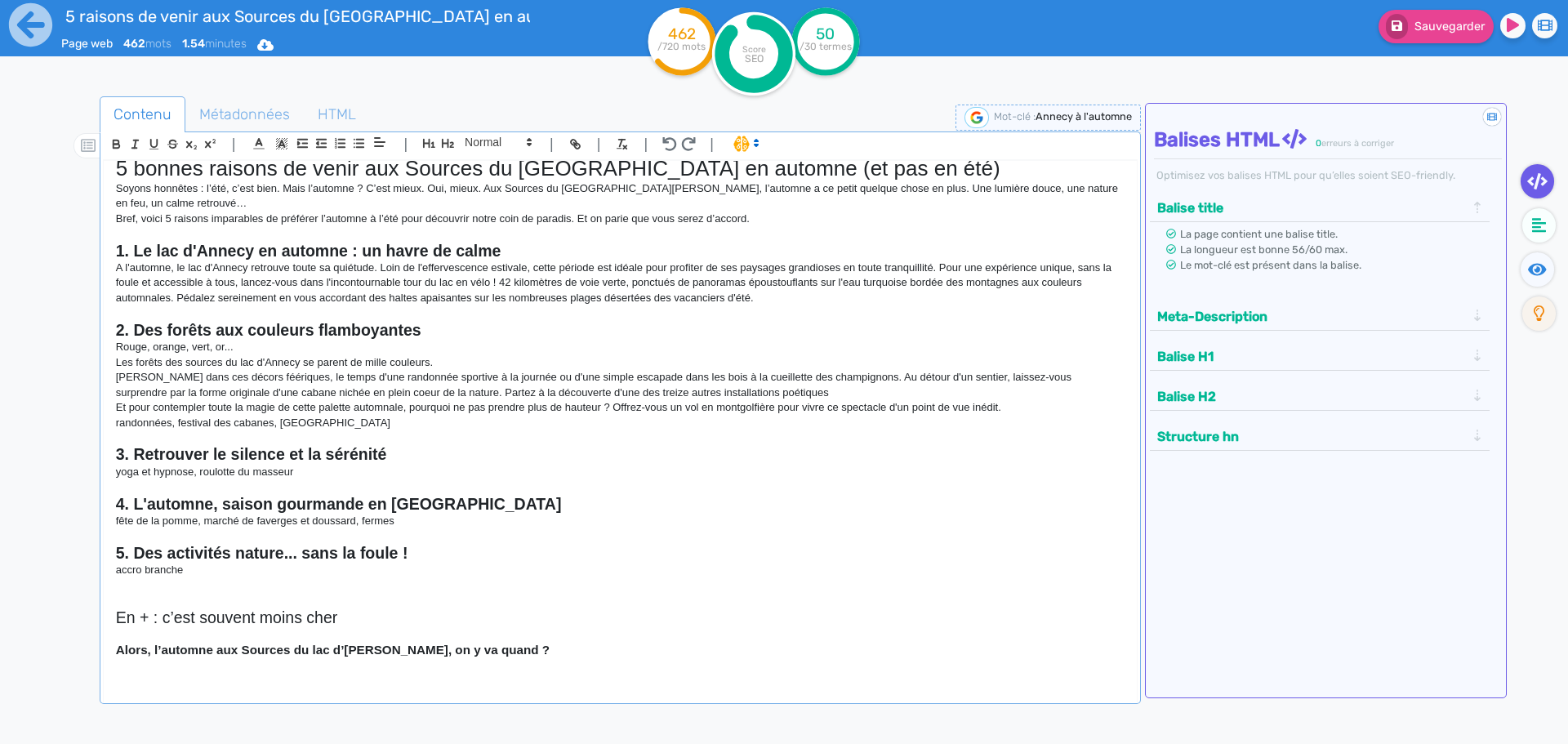
click at [346, 394] on p "[PERSON_NAME] dans ces décors féériques, le temps d'une randonnée sportive à la…" at bounding box center [620, 384] width 1008 height 30
click at [793, 395] on p "[PERSON_NAME] dans ces décors féériques, le temps d'une randonnée sportive à la…" at bounding box center [620, 384] width 1008 height 30
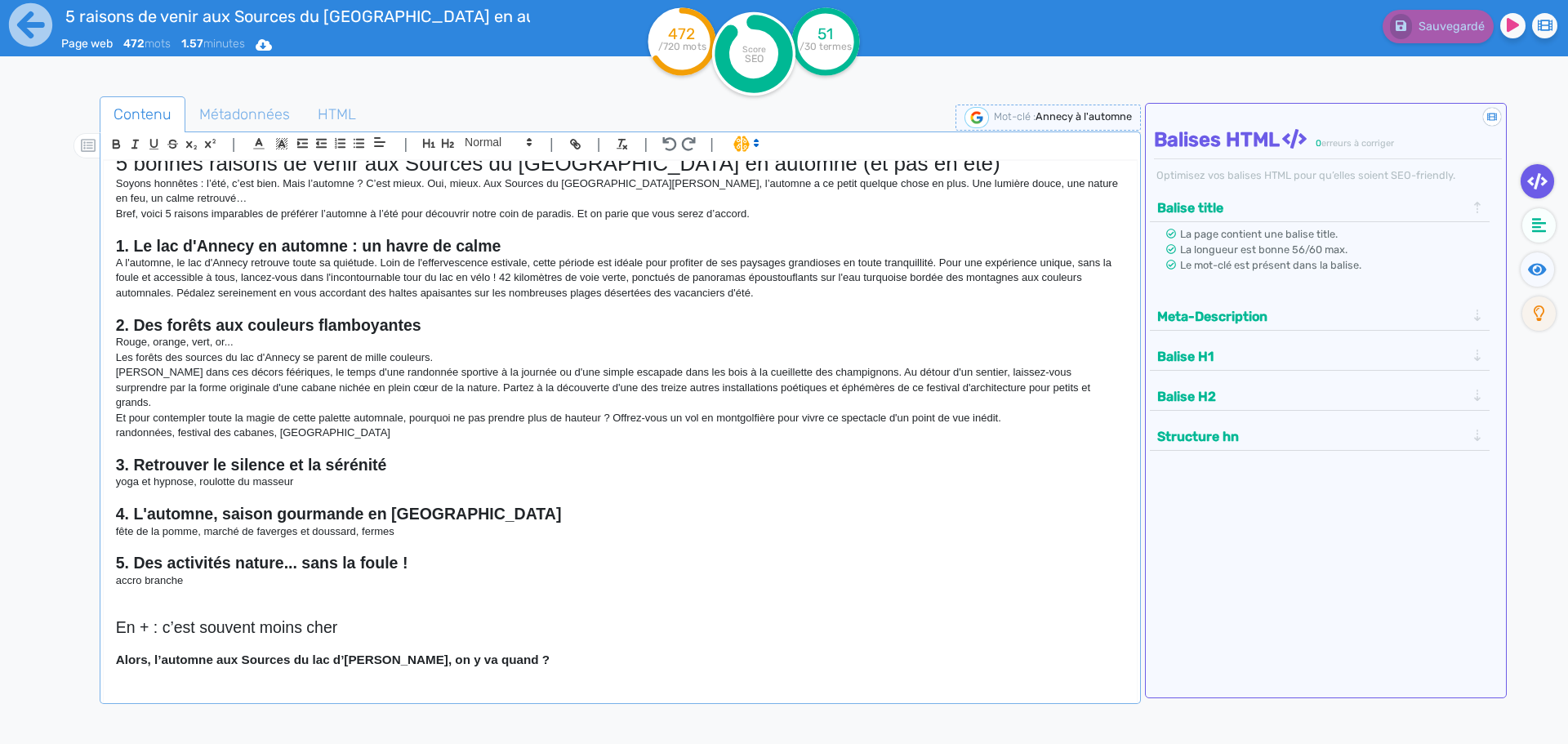
scroll to position [226, 0]
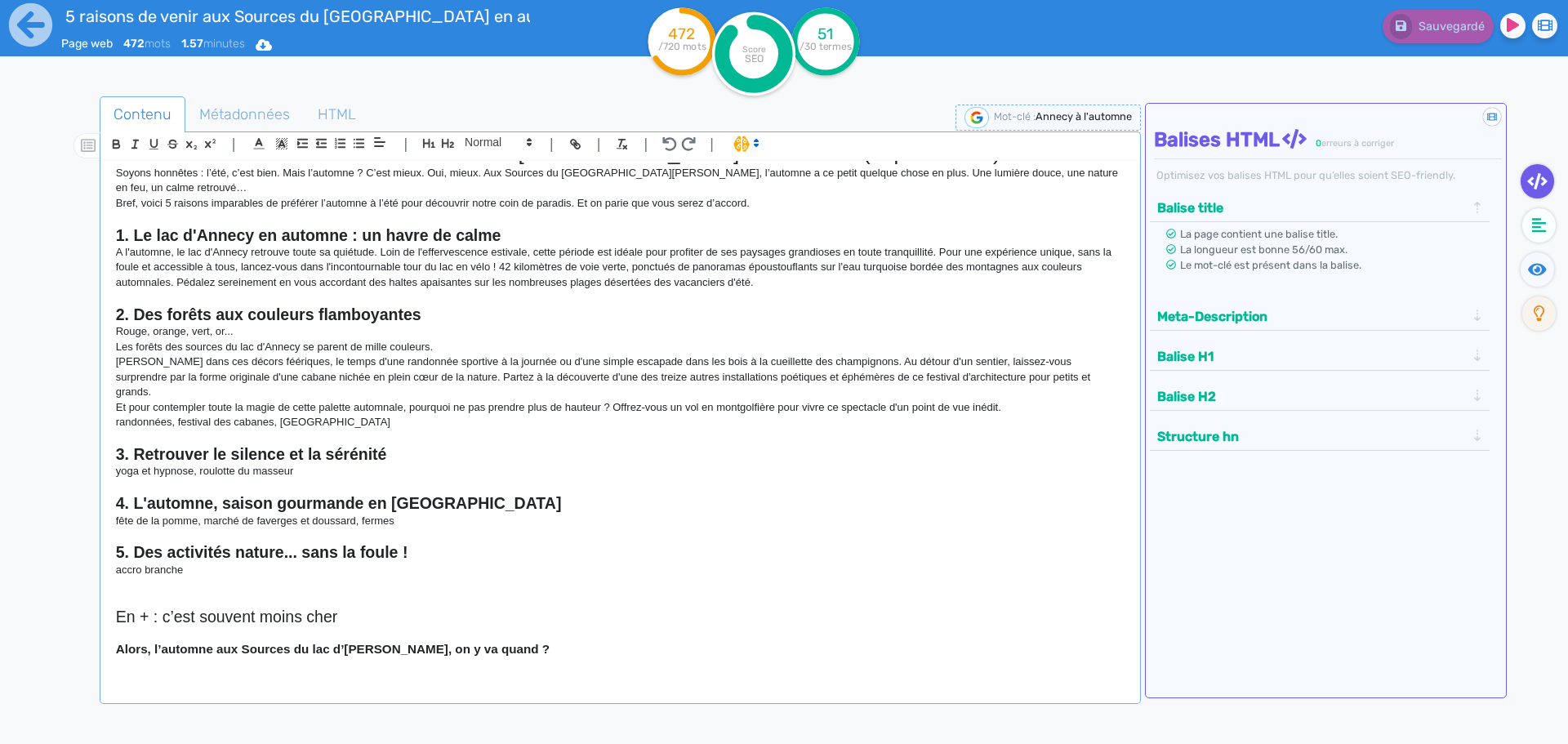
click at [382, 378] on p "[PERSON_NAME] dans ces décors féériques, le temps d'une randonnée sportive à la…" at bounding box center [620, 376] width 1008 height 45
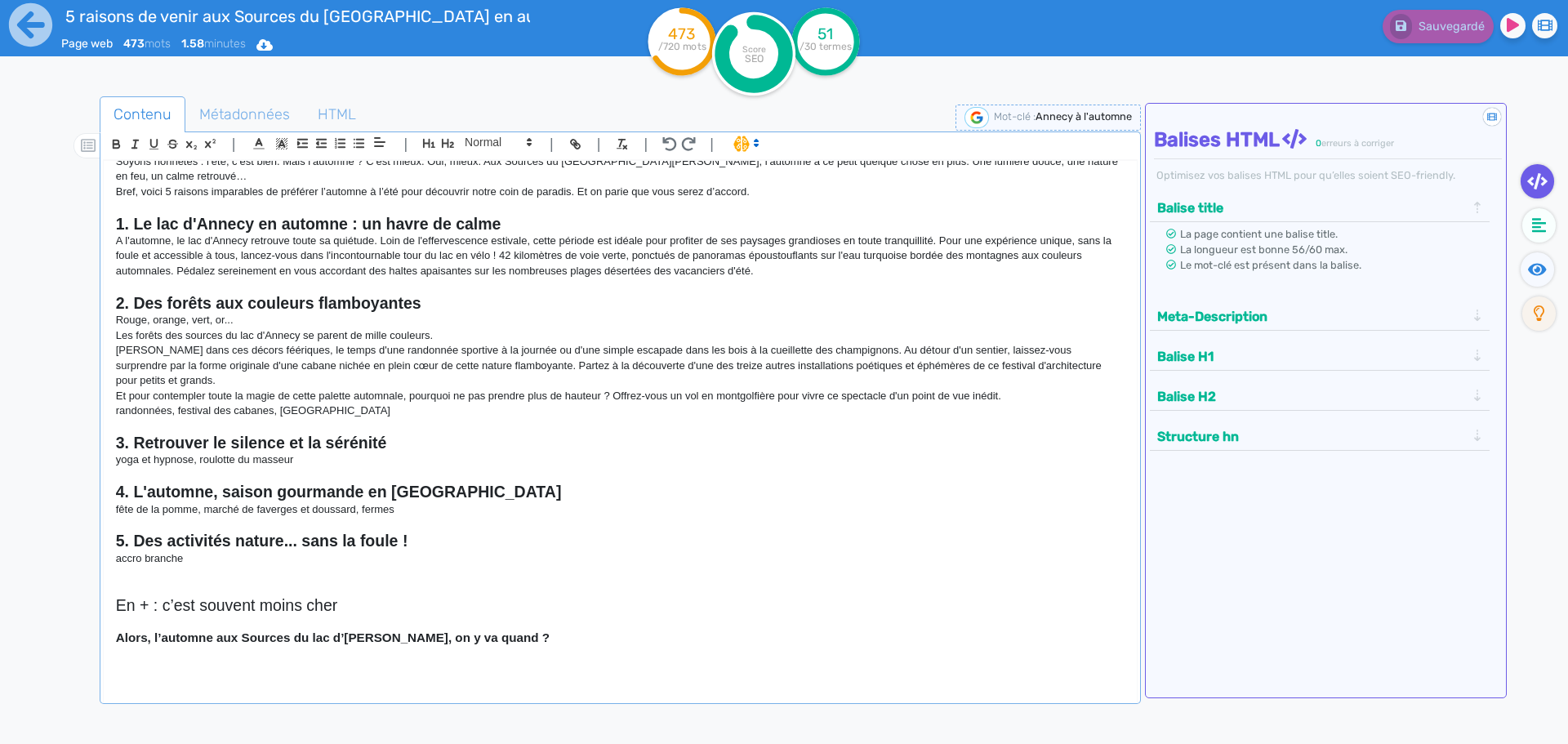
scroll to position [241, 0]
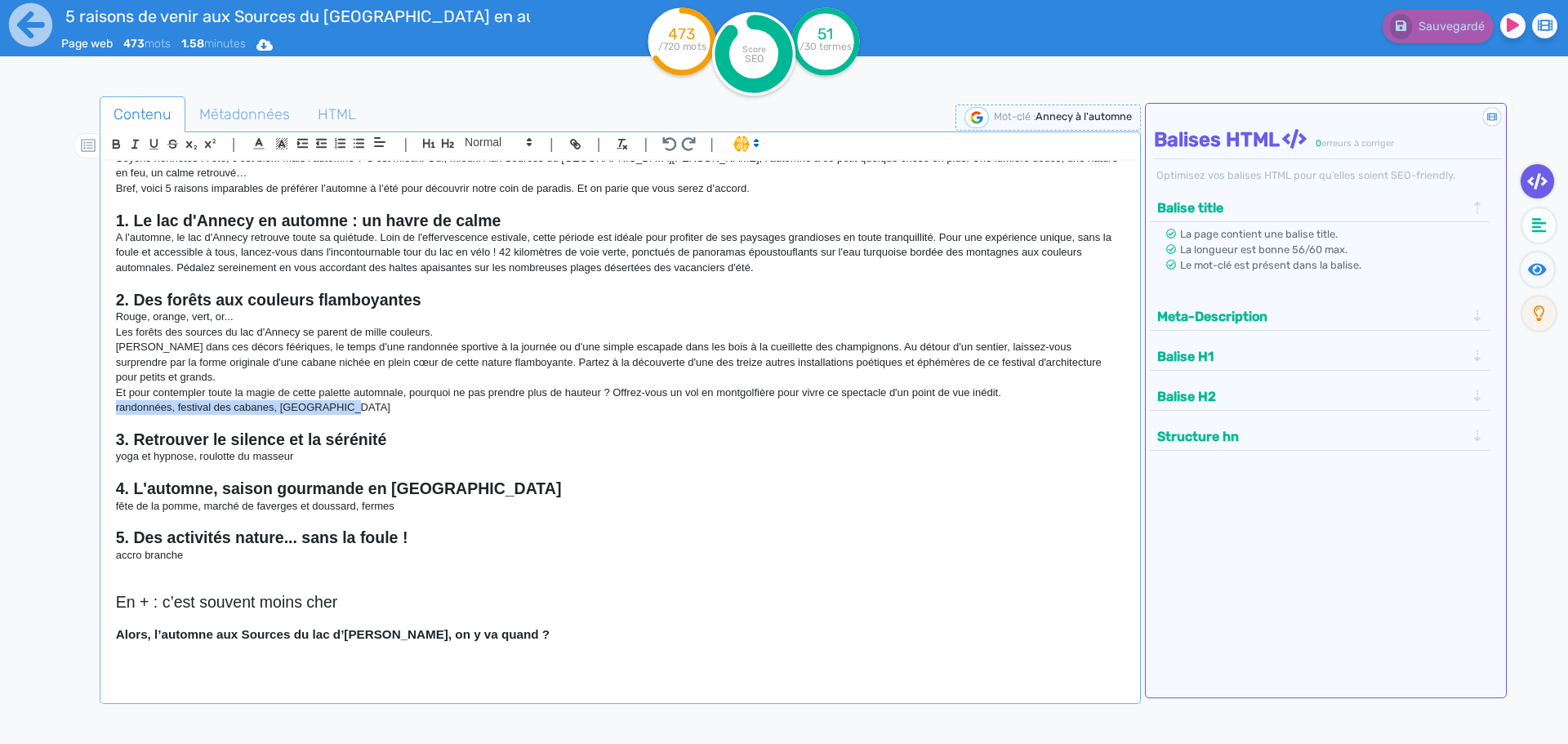
drag, startPoint x: 426, startPoint y: 408, endPoint x: 114, endPoint y: 407, distance: 312.0
click at [114, 407] on div "Objectifs et intentions de recherche : Inspirer / convaincre Utilisateurs qui c…" at bounding box center [620, 420] width 1033 height 521
click at [1029, 397] on p "Et pour contempler toute la magie de cette palette automnale, pourquoi ne pas p…" at bounding box center [620, 392] width 1008 height 15
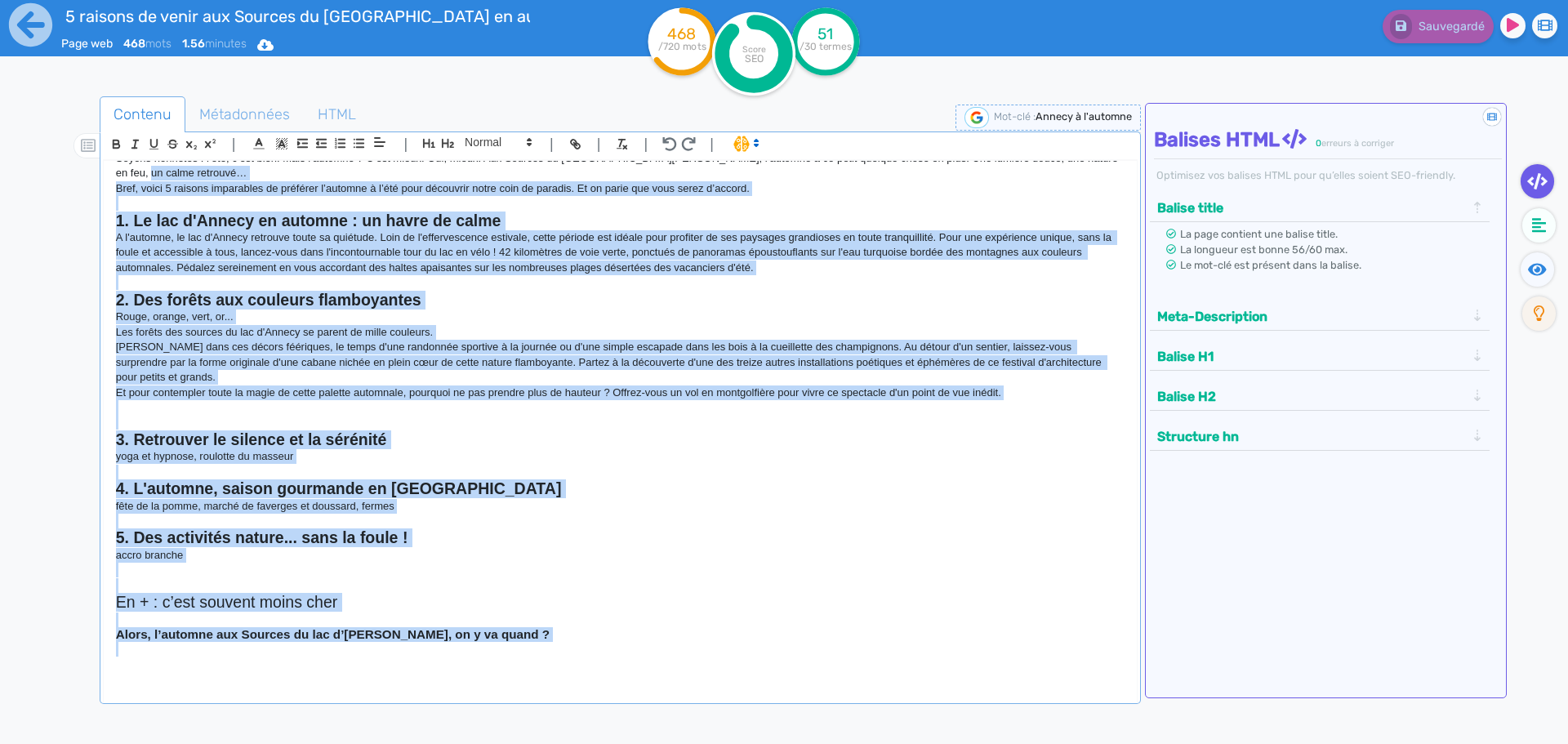
scroll to position [0, 0]
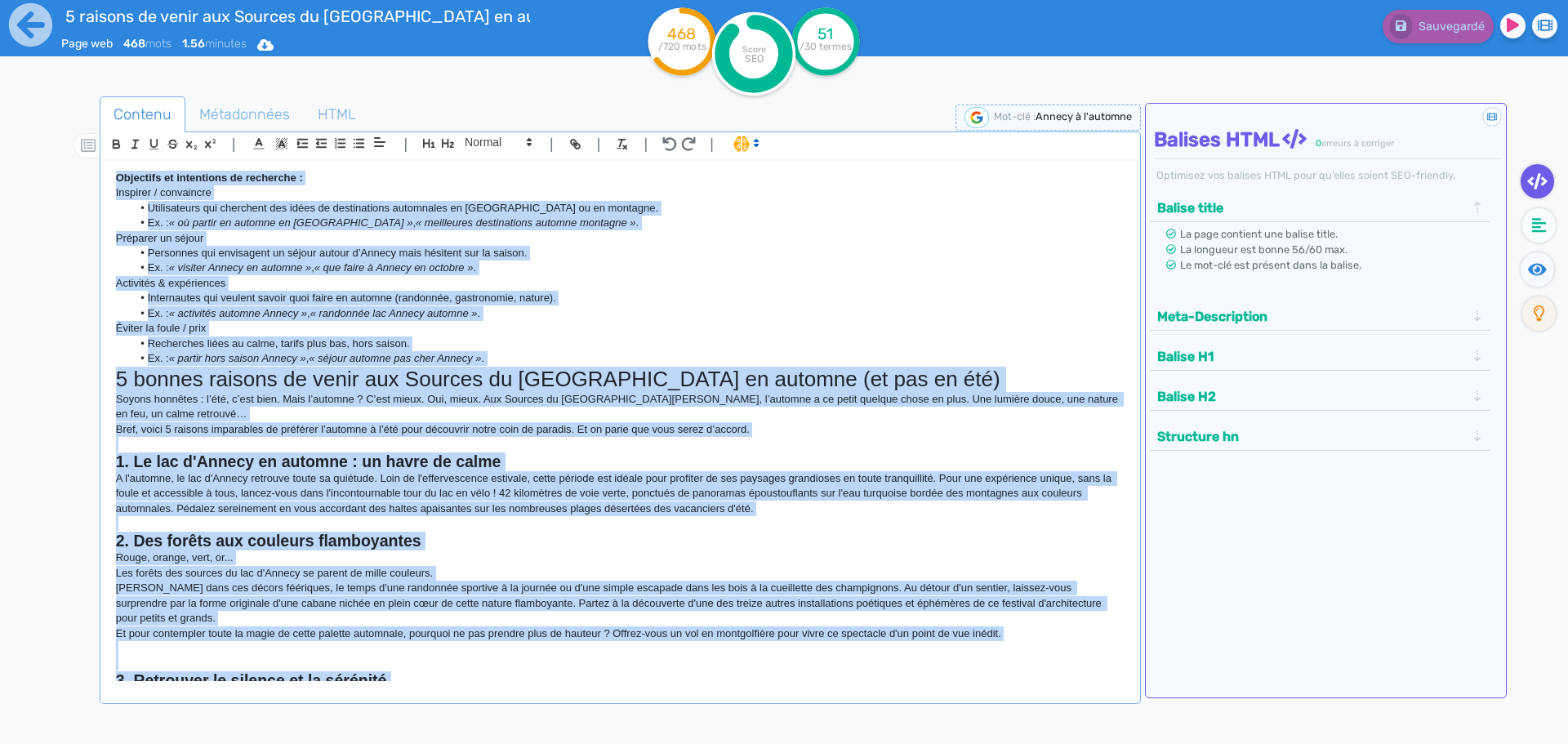
drag, startPoint x: 536, startPoint y: 647, endPoint x: 110, endPoint y: 174, distance: 636.6
click at [110, 174] on div "Objectifs et intentions de recherche : Inspirer / convaincre Utilisateurs qui c…" at bounding box center [620, 420] width 1033 height 521
copy div "Loremipsu do sitametcon ad elitseddo : Eiusmodt / incididunt Utlaboreetdo mag a…"
click at [973, 259] on li "Personnes qui envisagent un séjour autour d’Annecy mais hésitent sur la saison." at bounding box center [627, 252] width 992 height 15
